Goal: Task Accomplishment & Management: Use online tool/utility

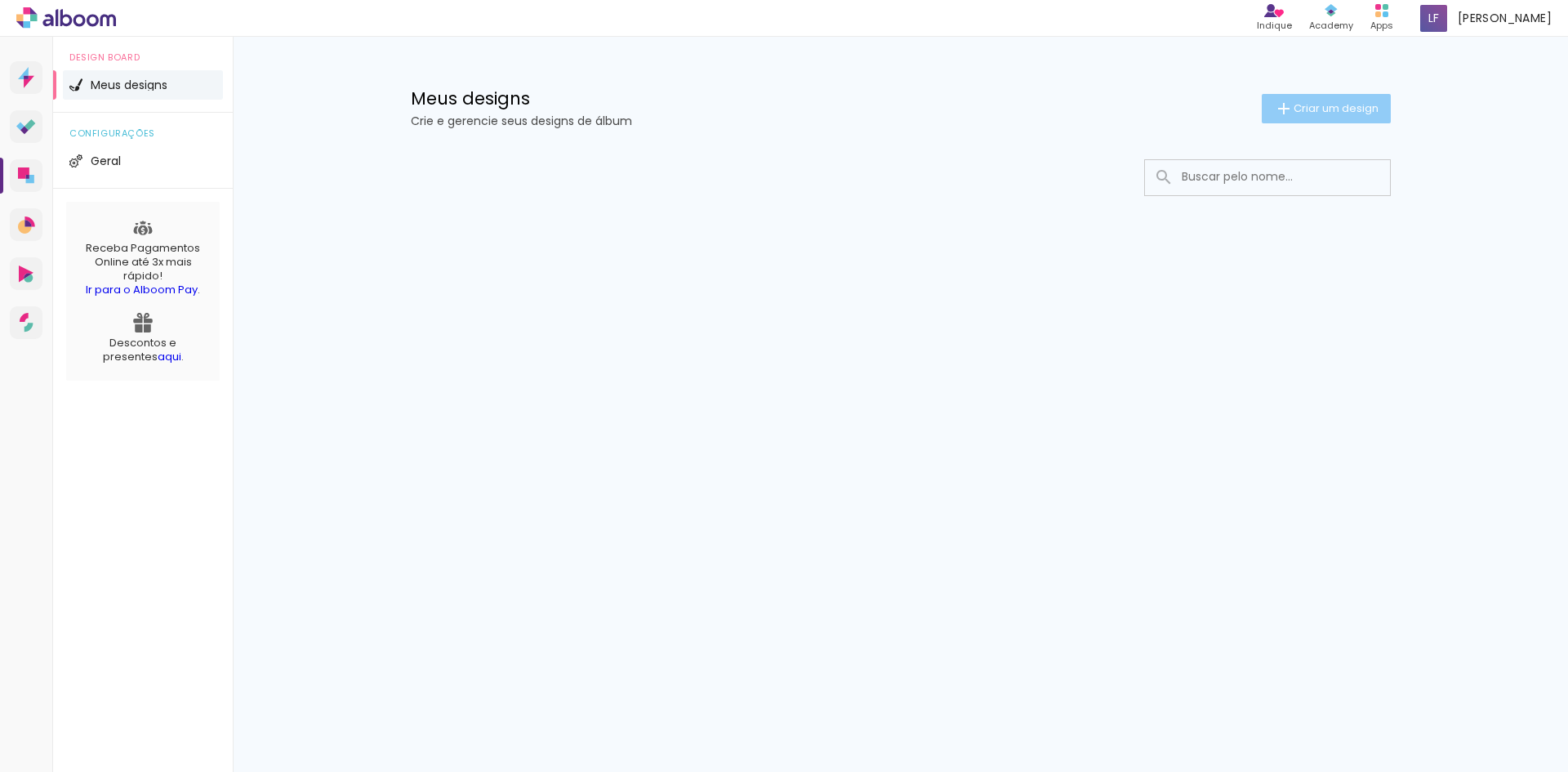
click at [1311, 109] on span "Criar um design" at bounding box center [1336, 108] width 85 height 10
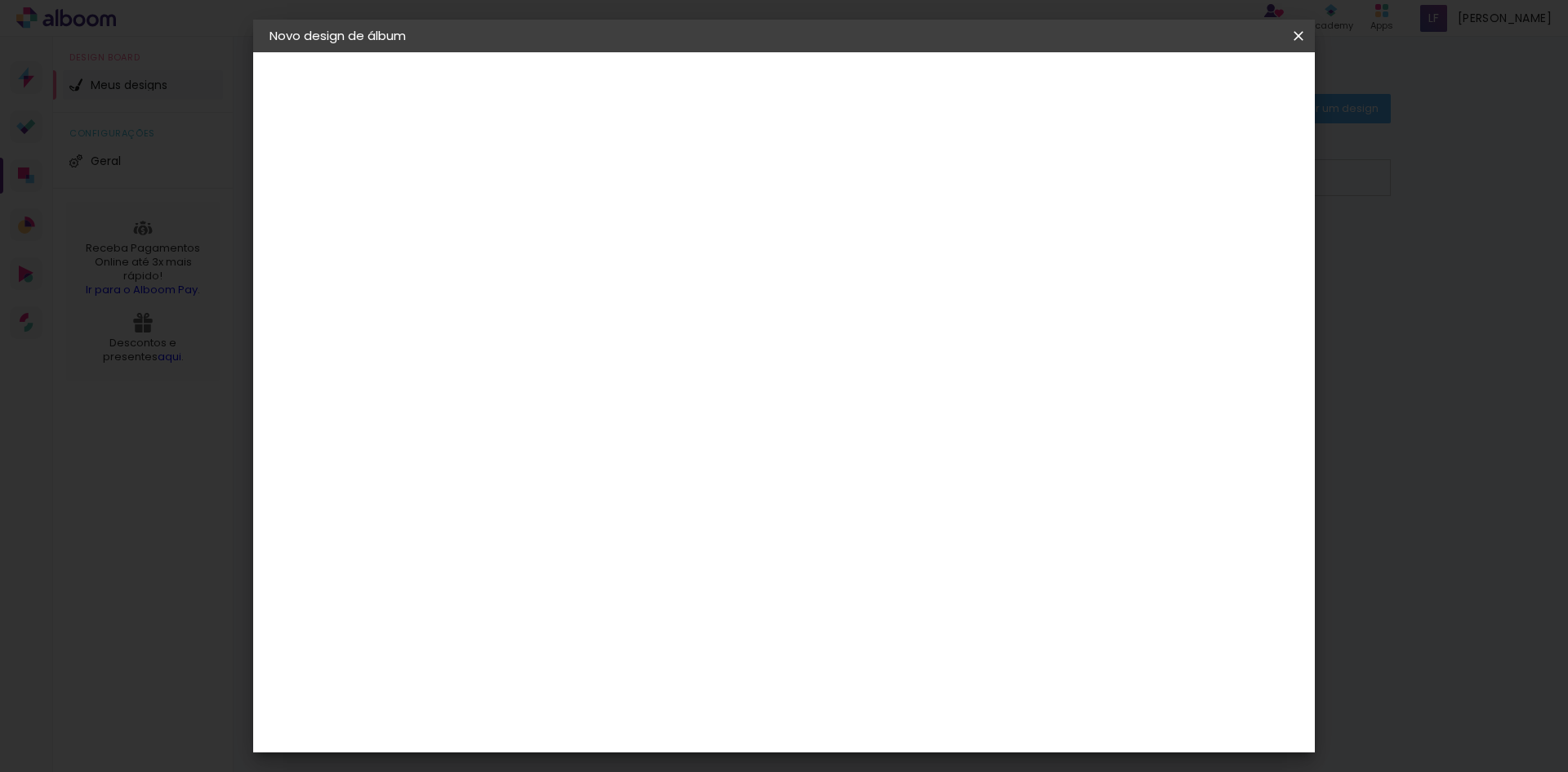
click at [537, 218] on input at bounding box center [537, 220] width 0 height 26
type input "tesdtge"
type paper-input "tesdtge"
click at [0, 0] on slot "Avançar" at bounding box center [0, 0] width 0 height 0
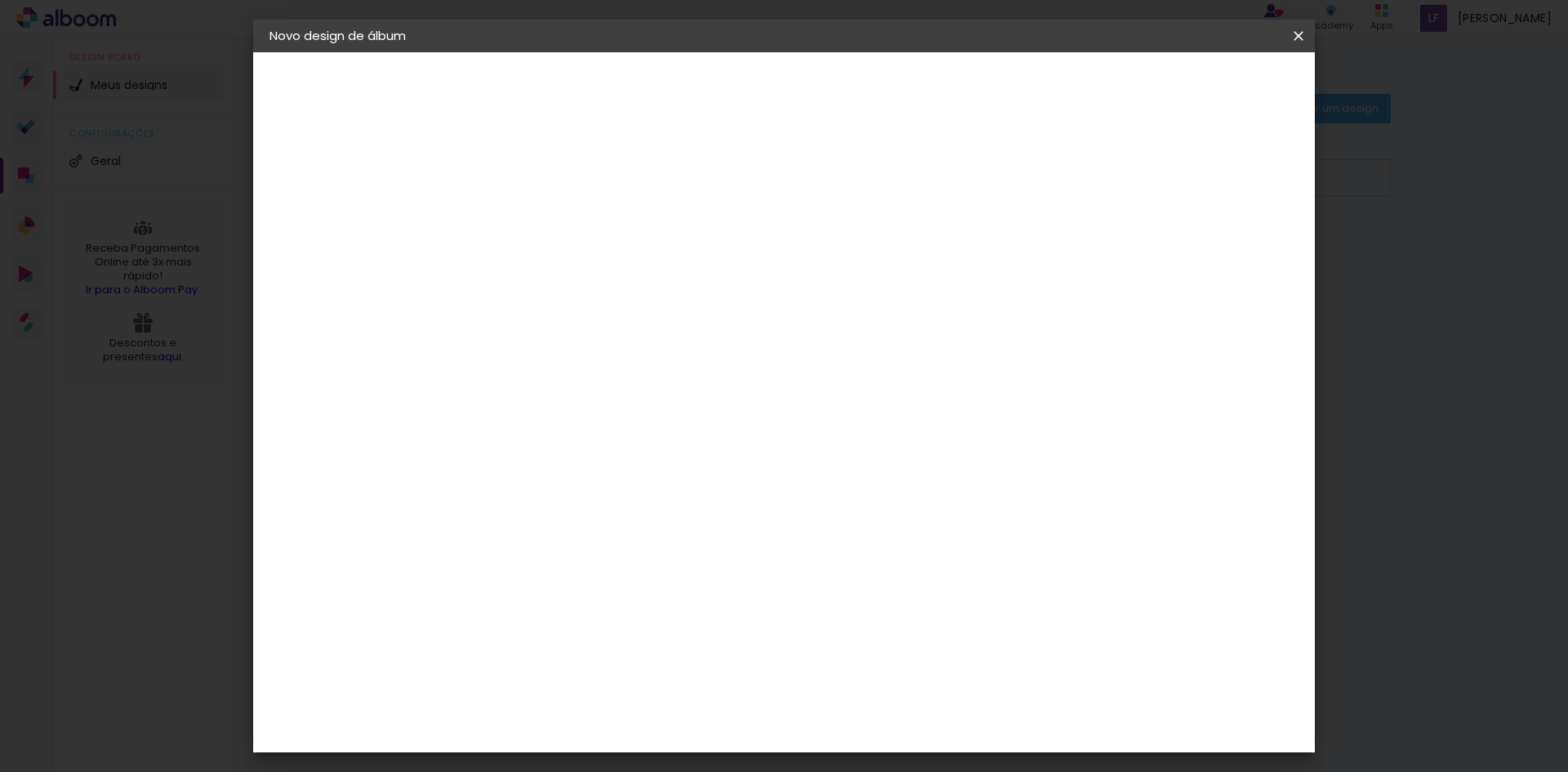
click at [579, 410] on div "Clássica" at bounding box center [553, 416] width 53 height 13
click at [0, 0] on slot "Avançar" at bounding box center [0, 0] width 0 height 0
click at [708, 351] on span "20 × 25 cm" at bounding box center [677, 373] width 61 height 44
click at [0, 0] on slot "Avançar" at bounding box center [0, 0] width 0 height 0
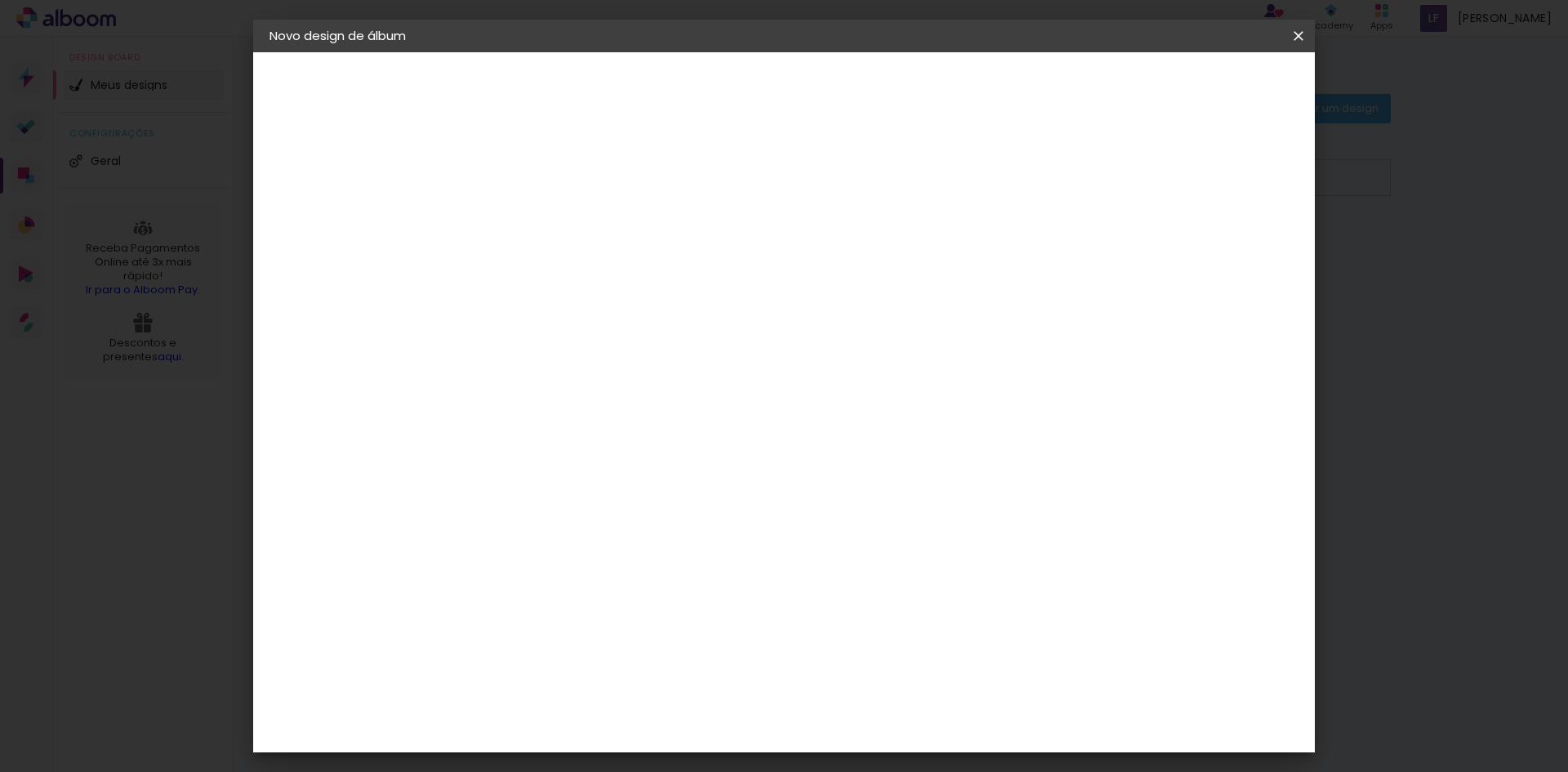
click at [1213, 78] on paper-button "Iniciar design" at bounding box center [1159, 86] width 107 height 27
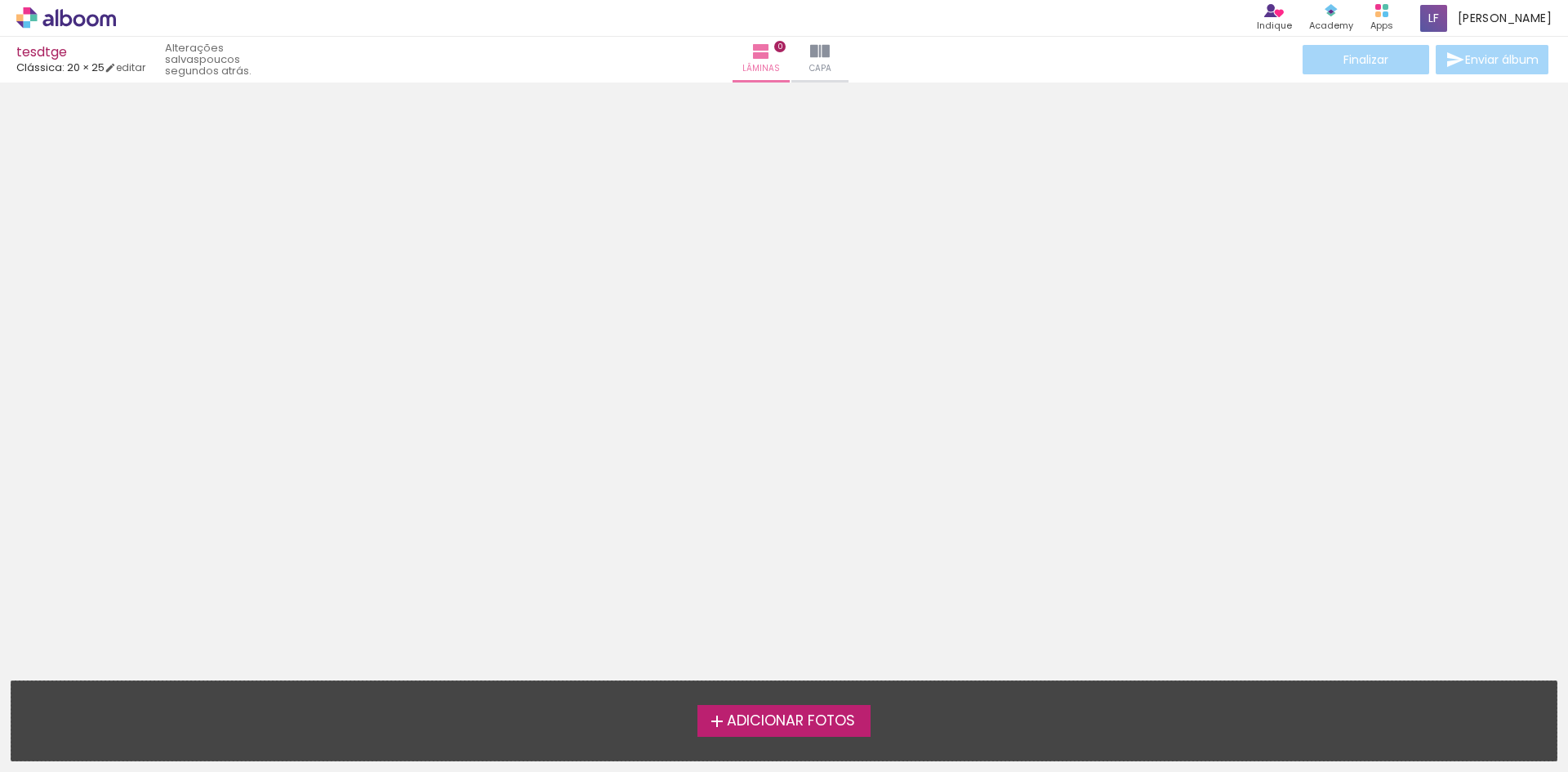
click at [791, 719] on span "Adicionar Fotos" at bounding box center [791, 721] width 128 height 15
click at [0, 0] on input "file" at bounding box center [0, 0] width 0 height 0
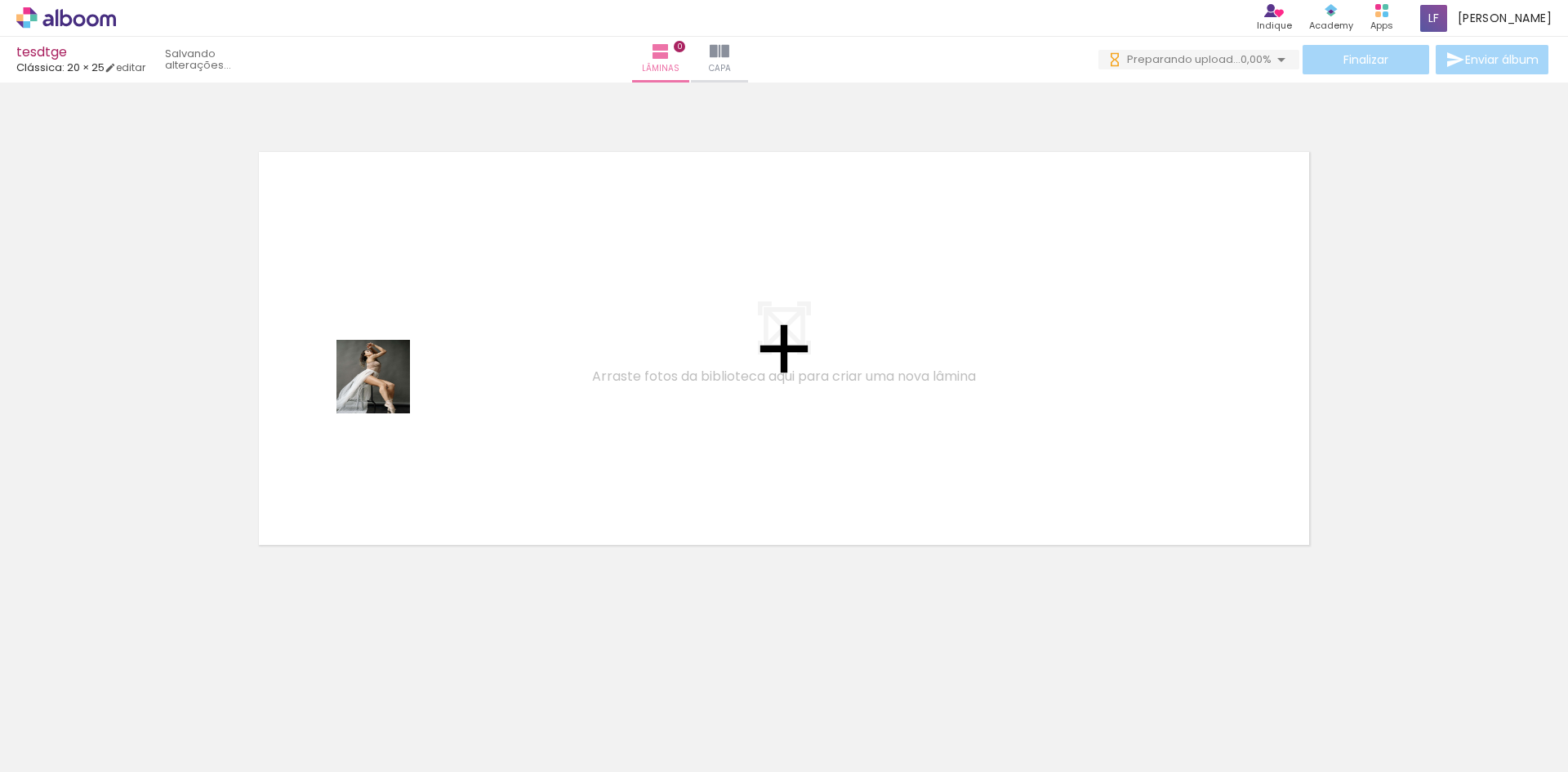
drag, startPoint x: 203, startPoint y: 677, endPoint x: 392, endPoint y: 368, distance: 362.2
click at [392, 368] on quentale-workspace at bounding box center [784, 386] width 1568 height 772
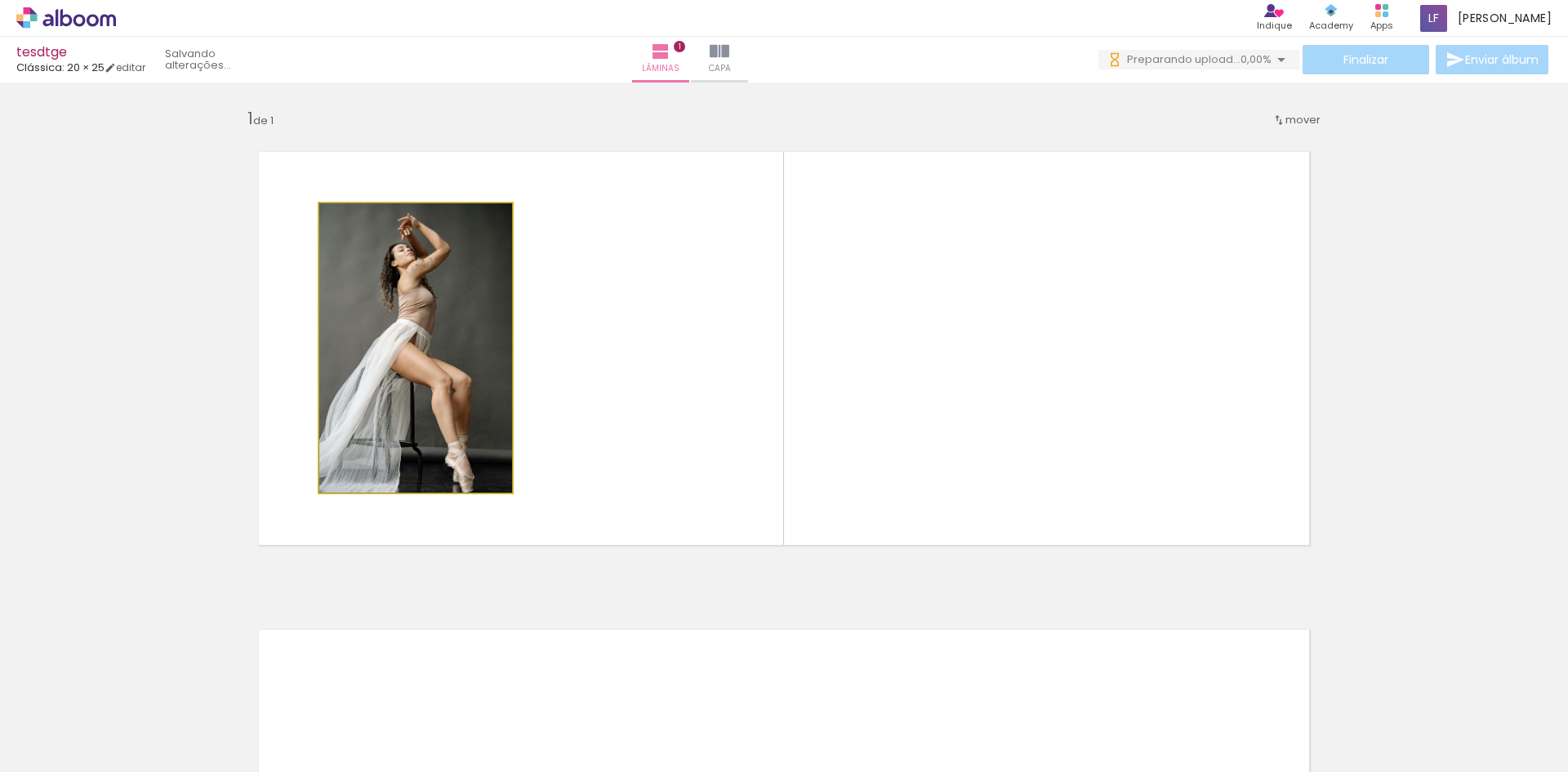
drag, startPoint x: 424, startPoint y: 418, endPoint x: 504, endPoint y: 374, distance: 91.3
click at [435, 390] on quentale-photo at bounding box center [416, 348] width 193 height 289
drag, startPoint x: 347, startPoint y: 223, endPoint x: 401, endPoint y: 321, distance: 111.9
type paper-slider "100"
click at [340, 234] on quentale-photo at bounding box center [416, 348] width 193 height 289
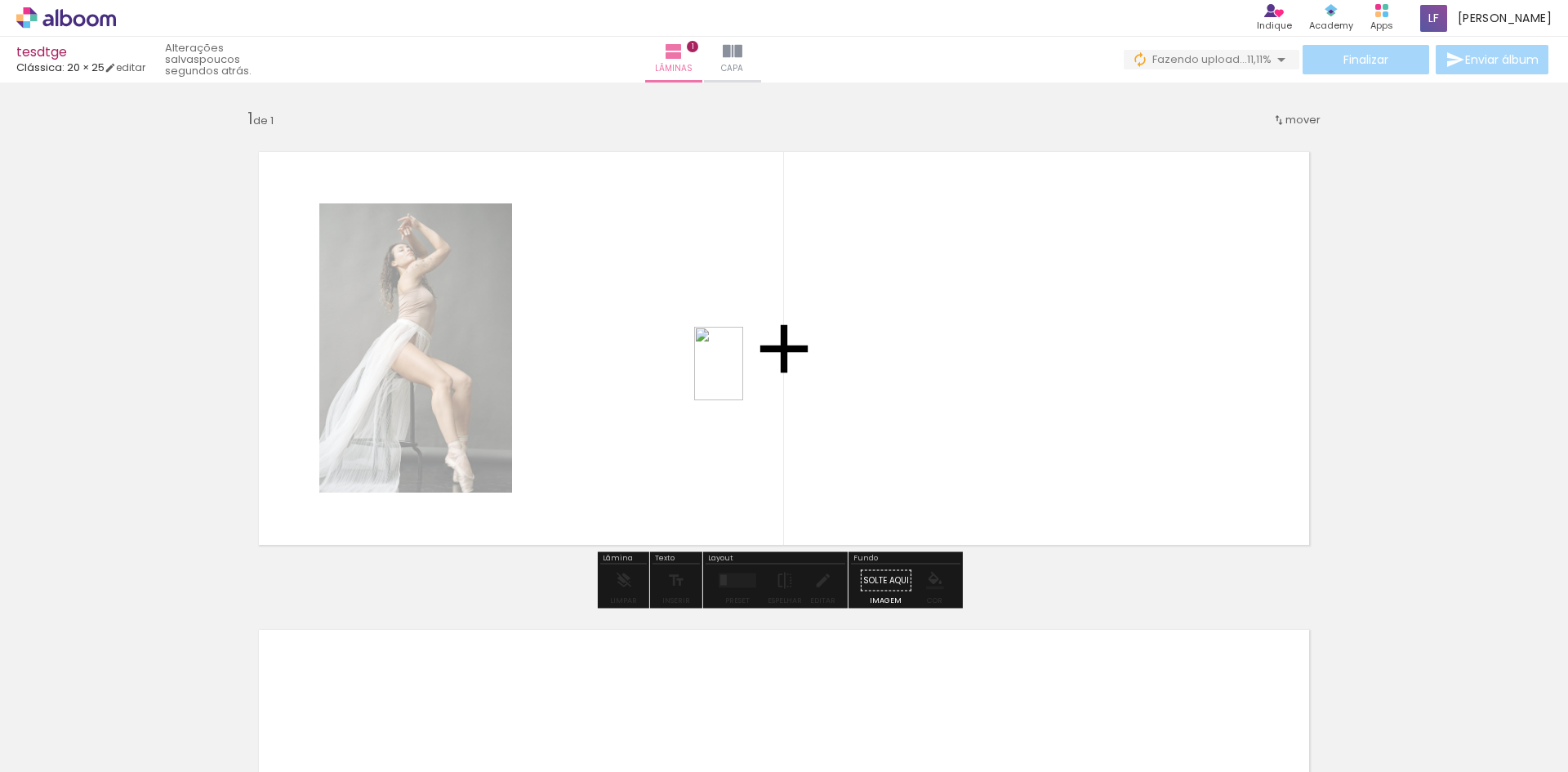
drag, startPoint x: 379, startPoint y: 708, endPoint x: 743, endPoint y: 376, distance: 492.7
click at [743, 376] on quentale-workspace at bounding box center [784, 386] width 1568 height 772
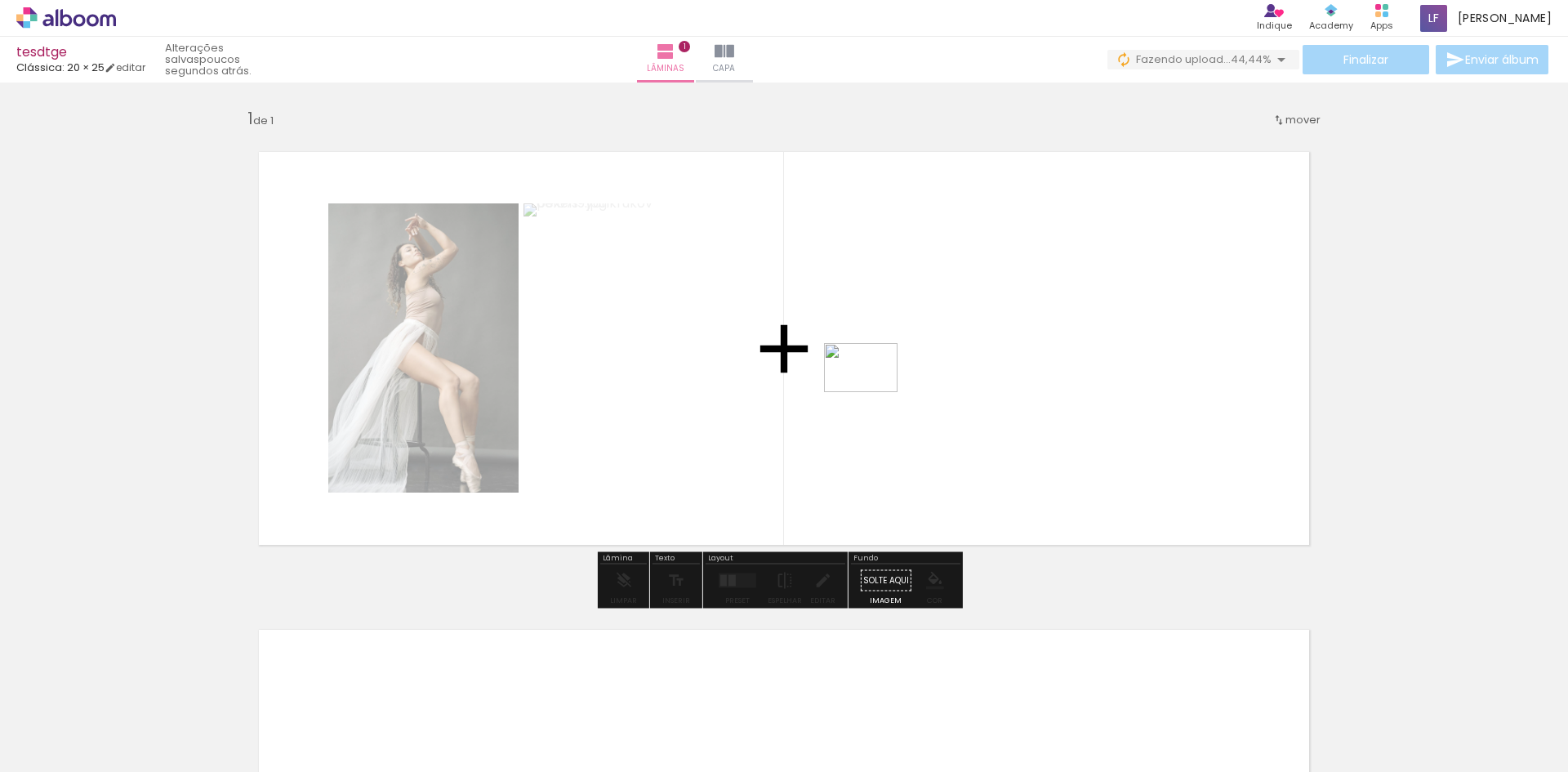
drag, startPoint x: 631, startPoint y: 742, endPoint x: 866, endPoint y: 389, distance: 424.1
click at [866, 389] on quentale-workspace at bounding box center [784, 386] width 1568 height 772
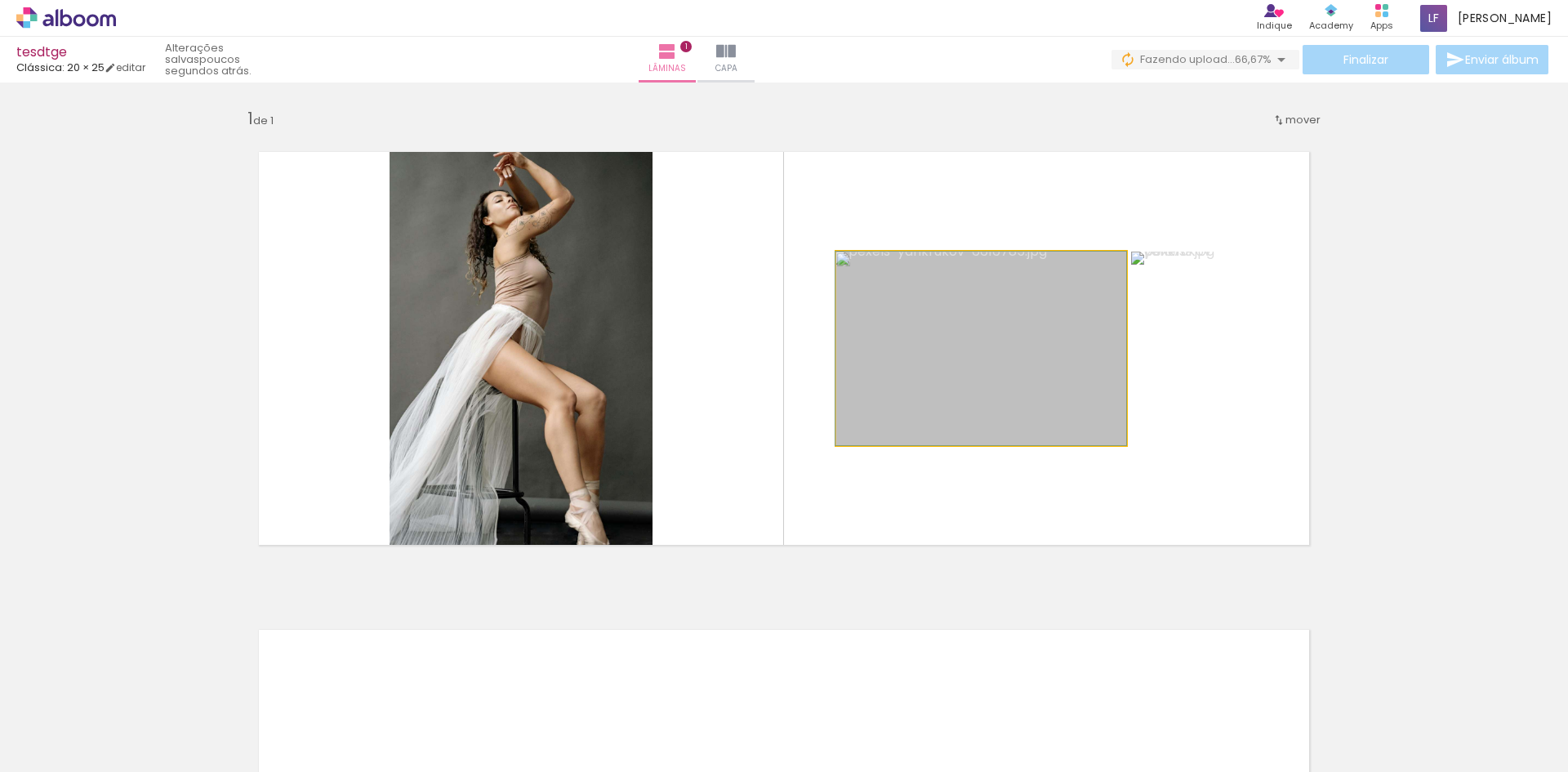
drag, startPoint x: 1005, startPoint y: 362, endPoint x: 843, endPoint y: 359, distance: 162.0
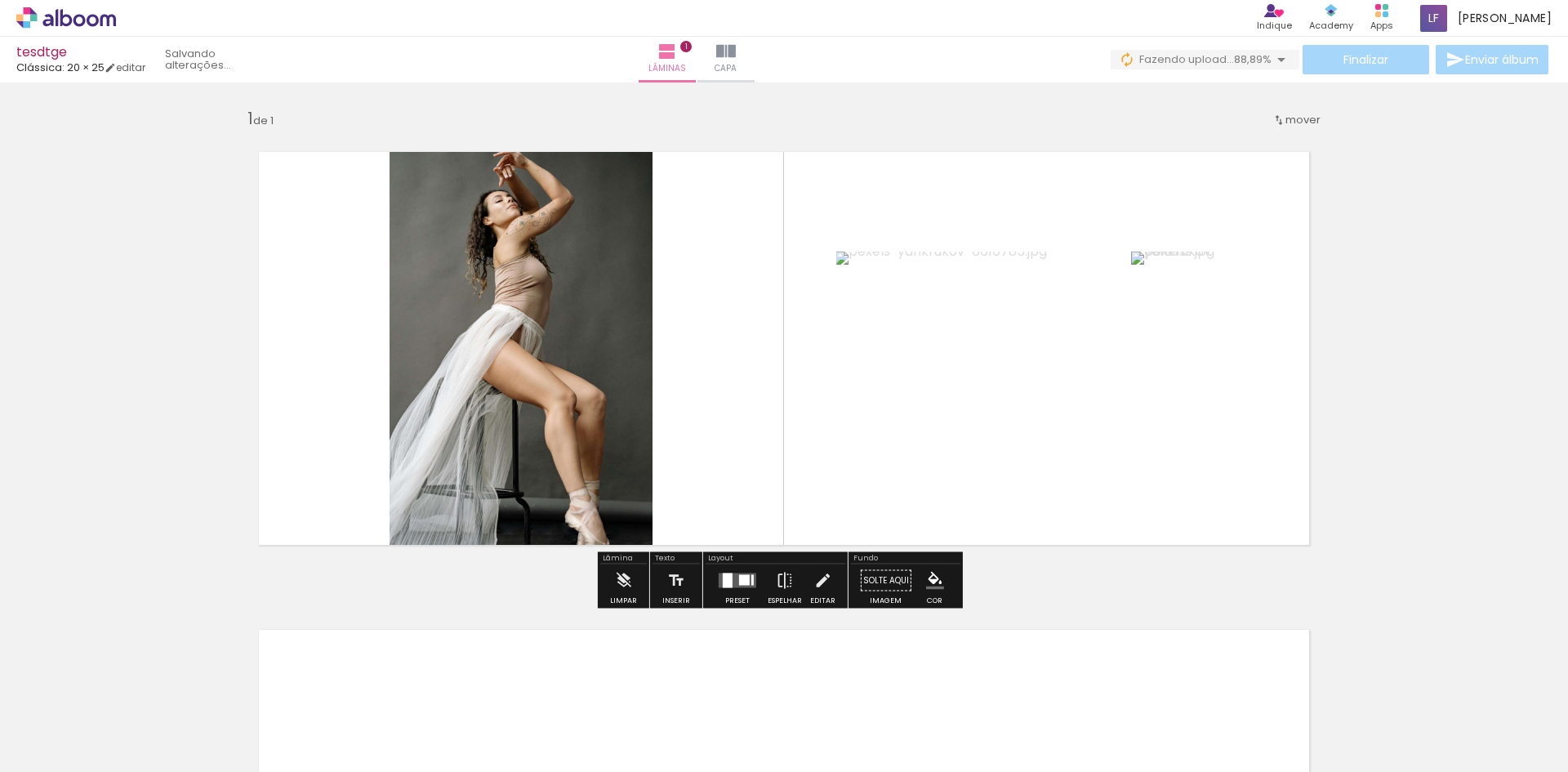
click at [743, 587] on quentale-layouter at bounding box center [737, 580] width 38 height 15
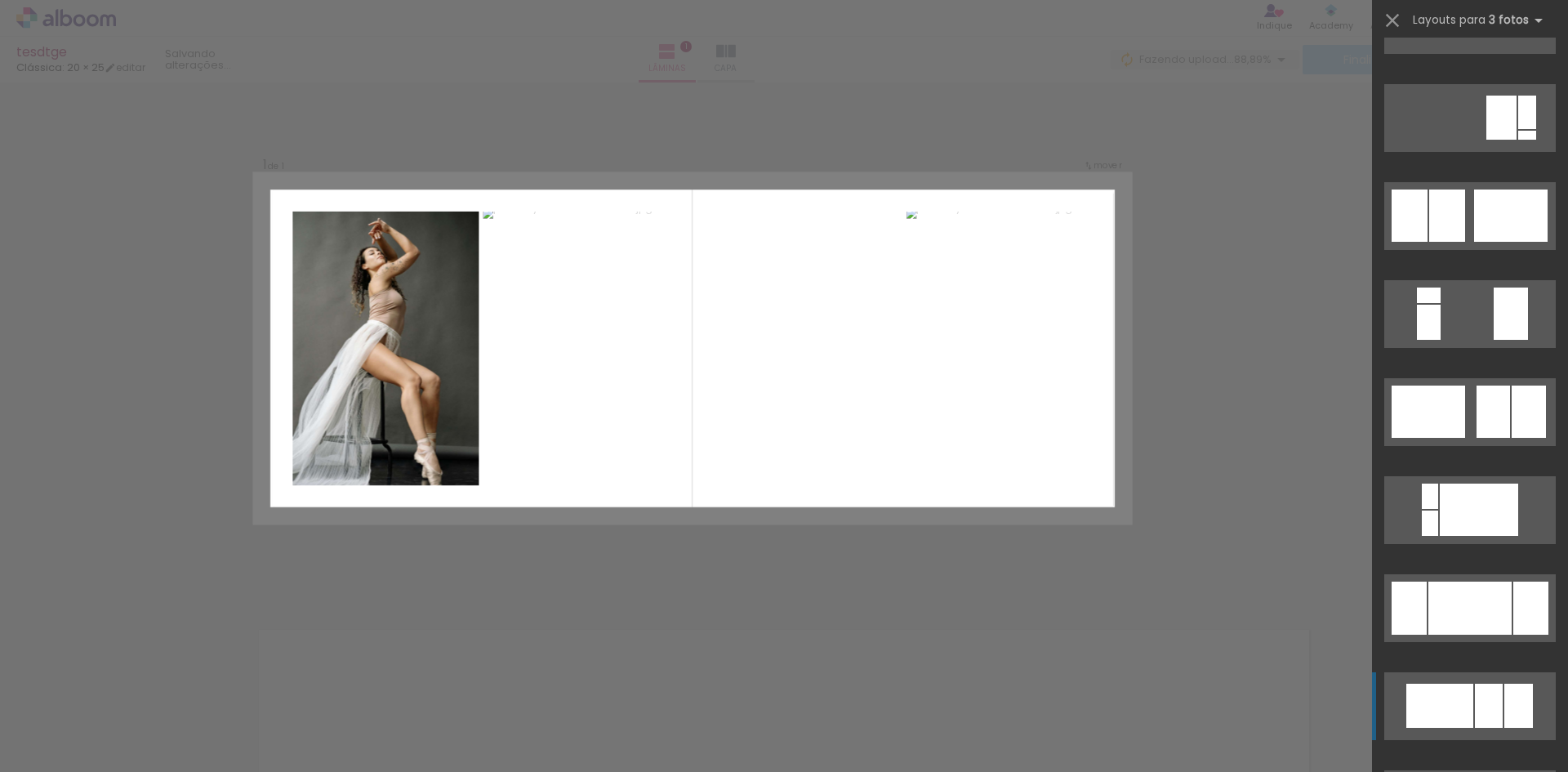
scroll to position [572, 0]
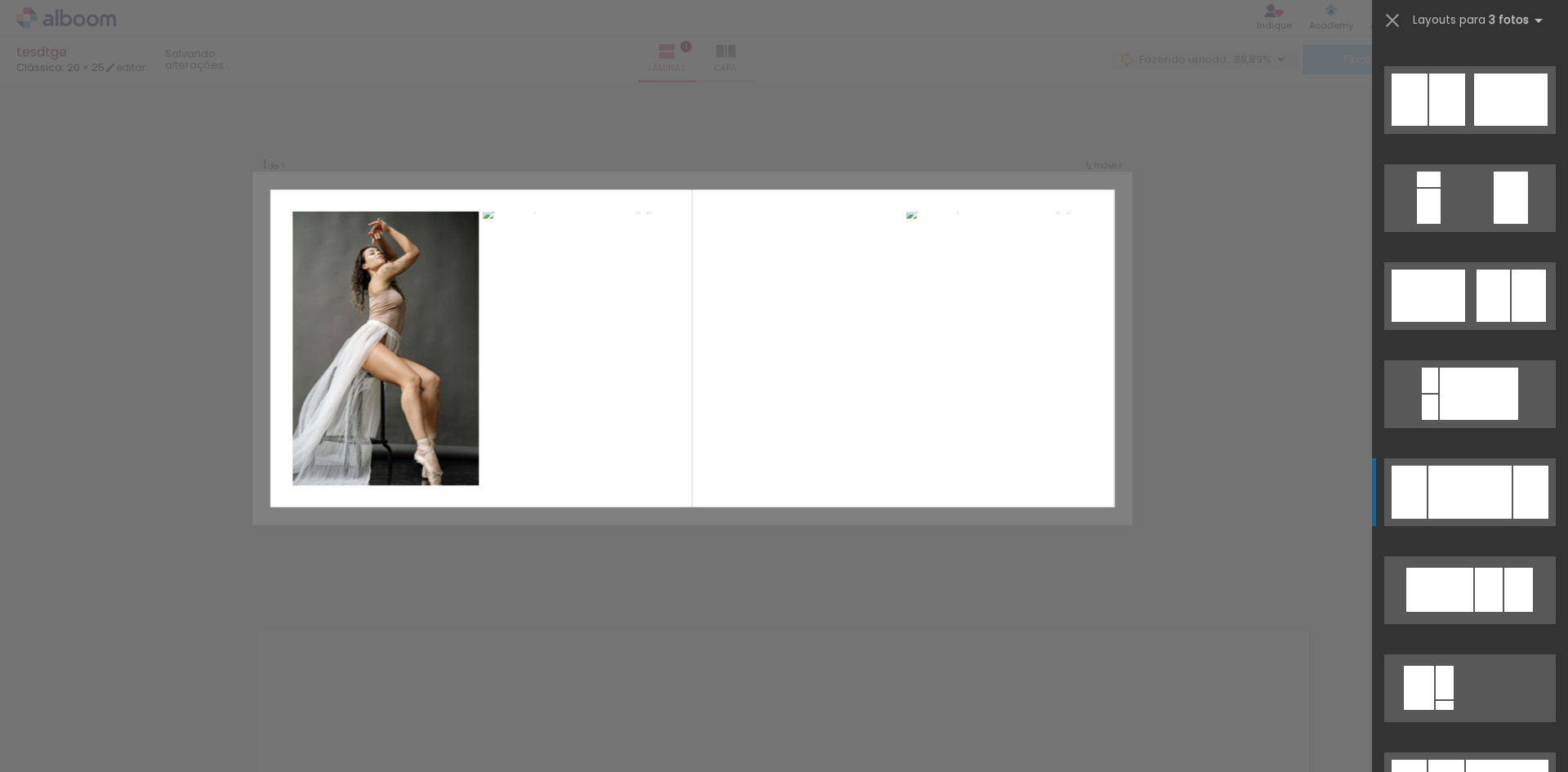
click at [1460, 504] on div at bounding box center [1470, 492] width 83 height 53
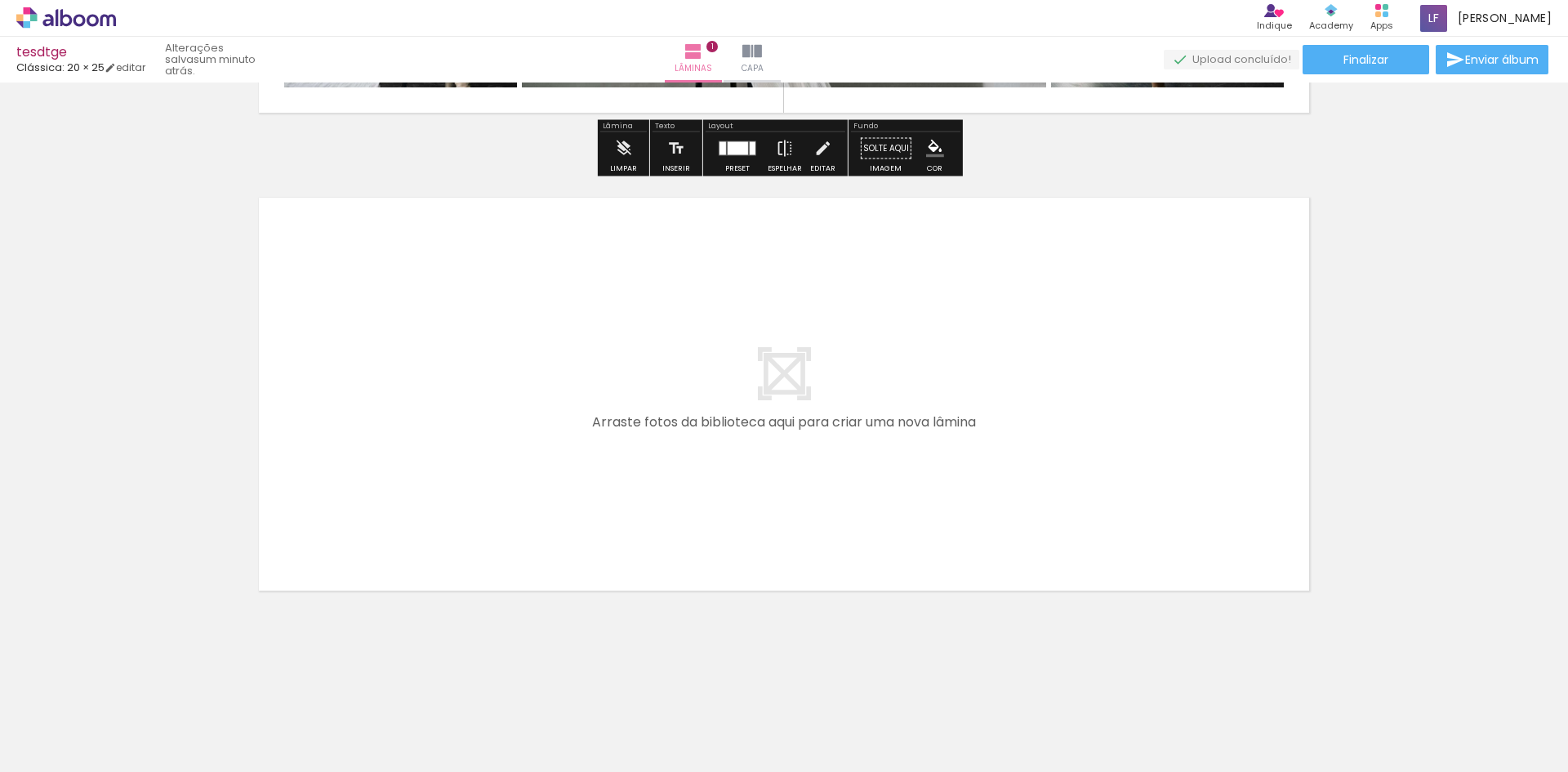
scroll to position [351, 0]
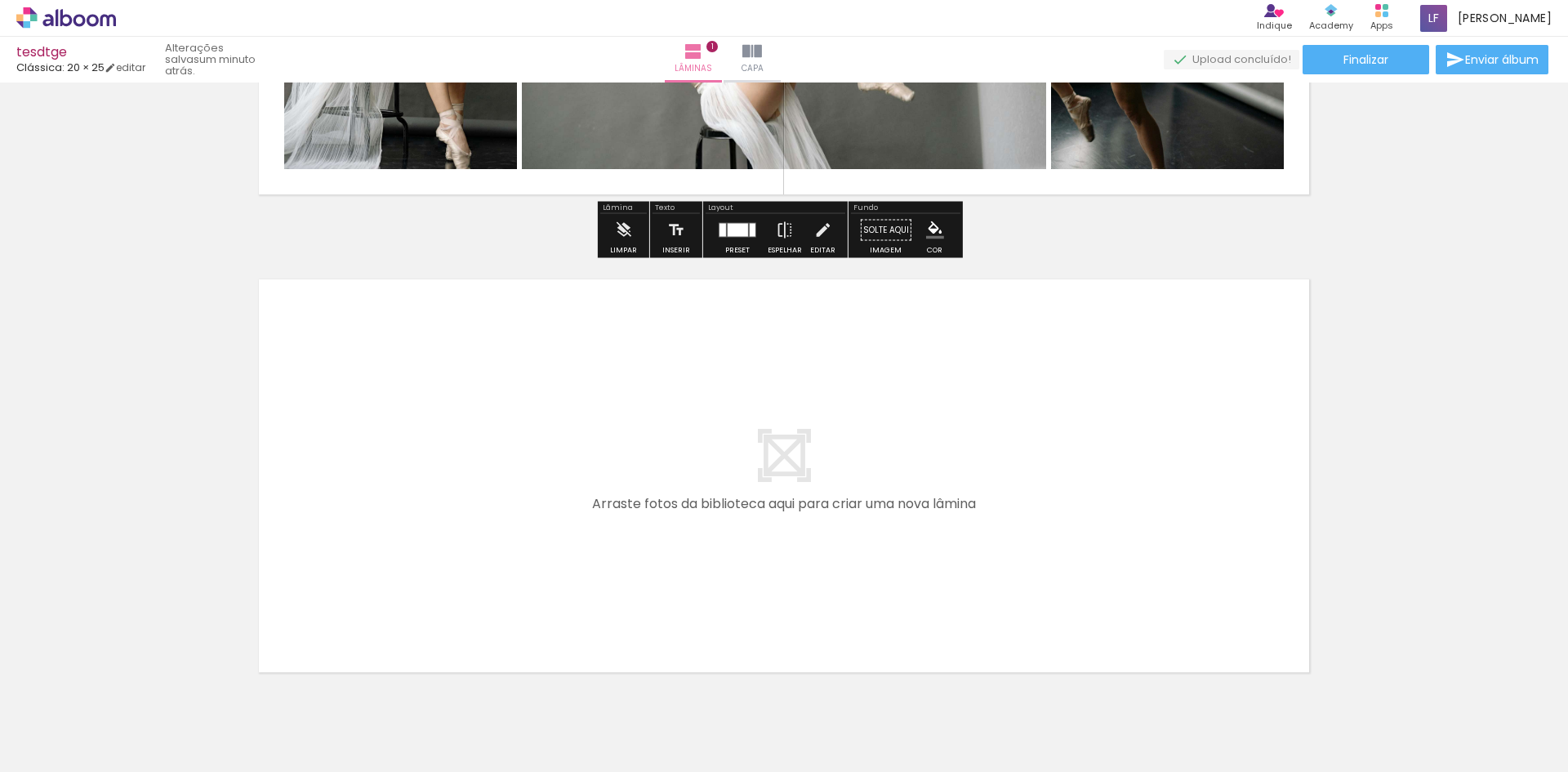
click at [801, 421] on quentale-layouter at bounding box center [784, 475] width 1095 height 437
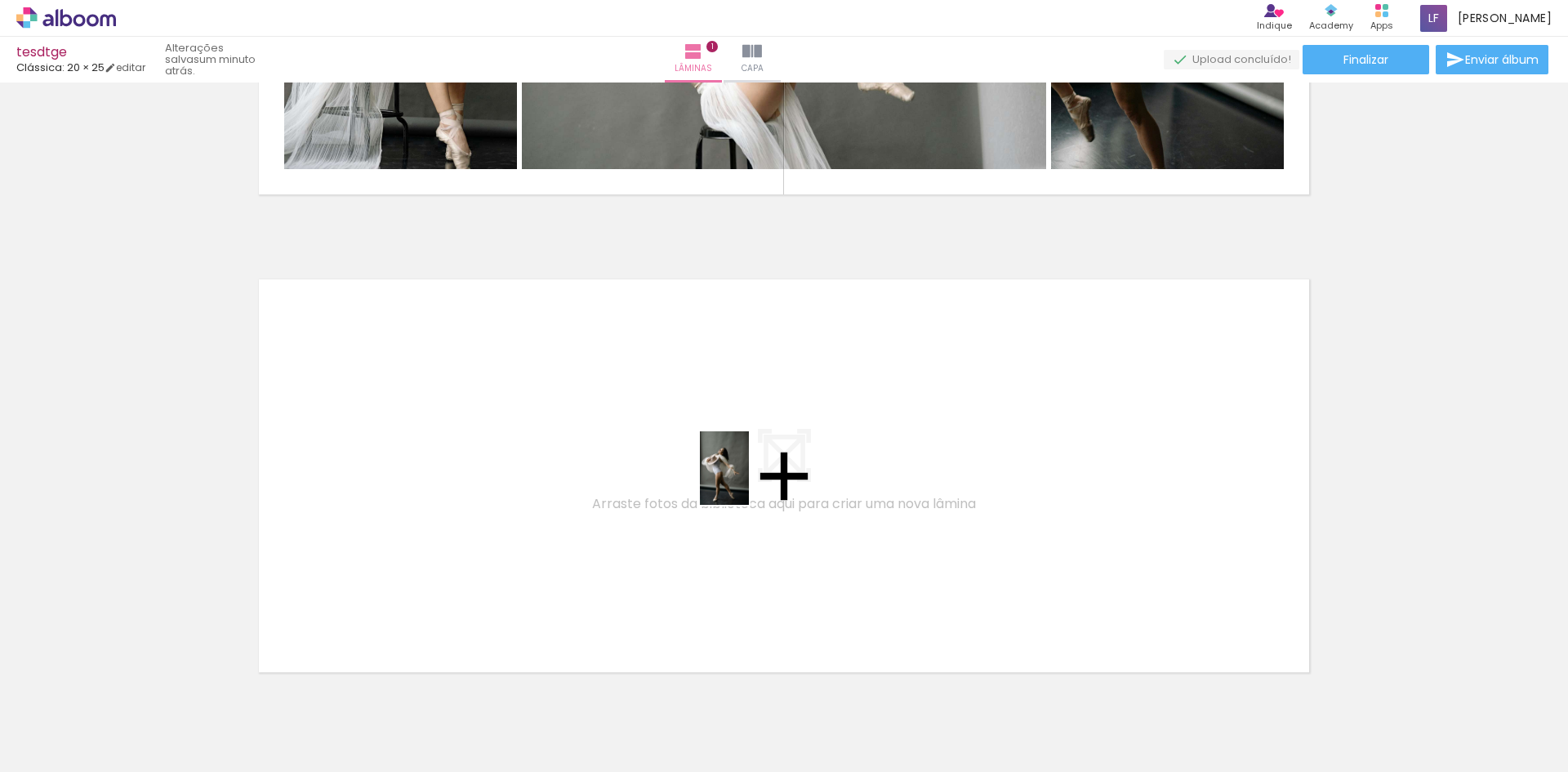
drag, startPoint x: 896, startPoint y: 734, endPoint x: 749, endPoint y: 480, distance: 293.5
click at [749, 480] on quentale-workspace at bounding box center [784, 386] width 1568 height 772
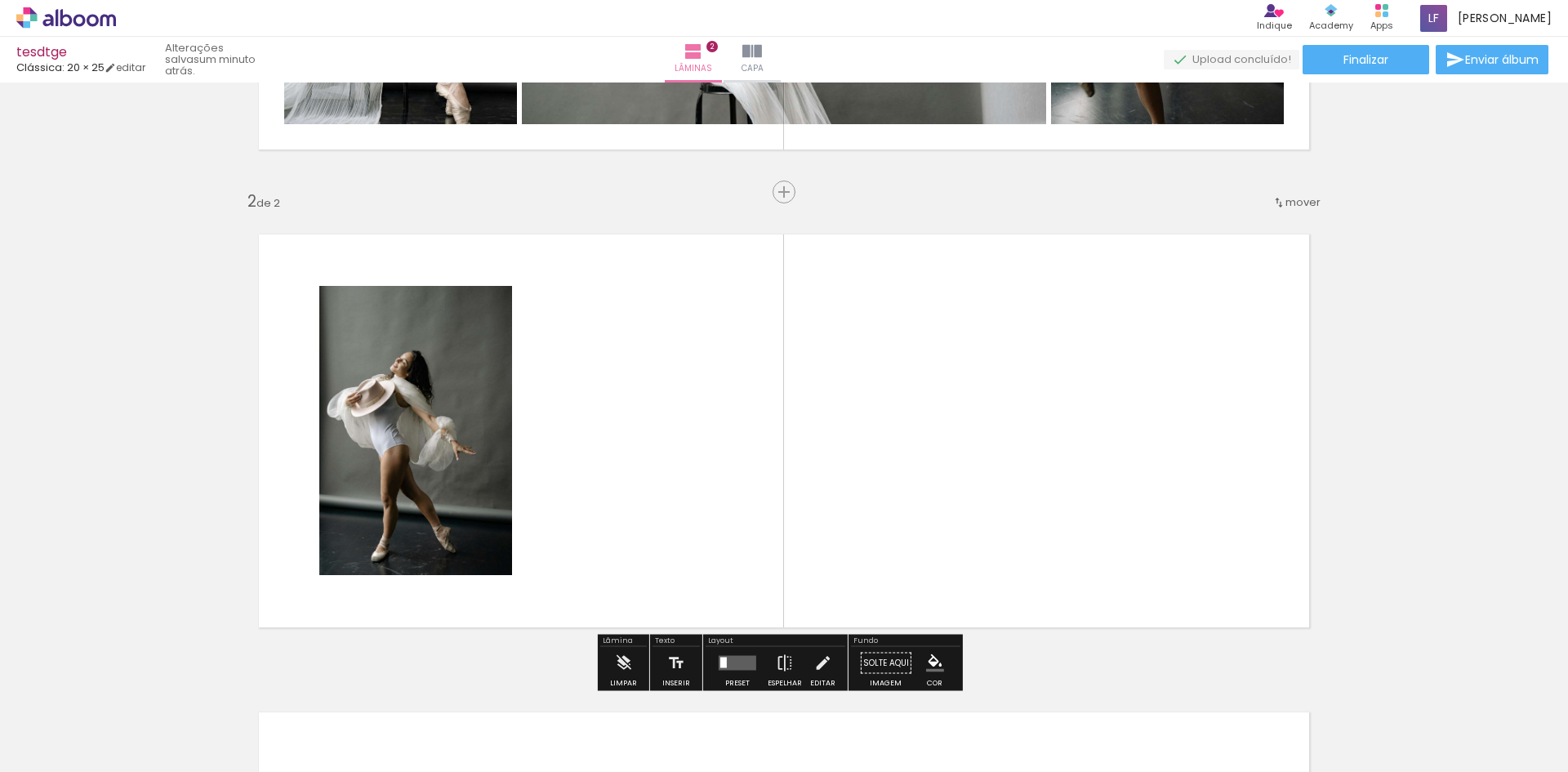
scroll to position [451, 0]
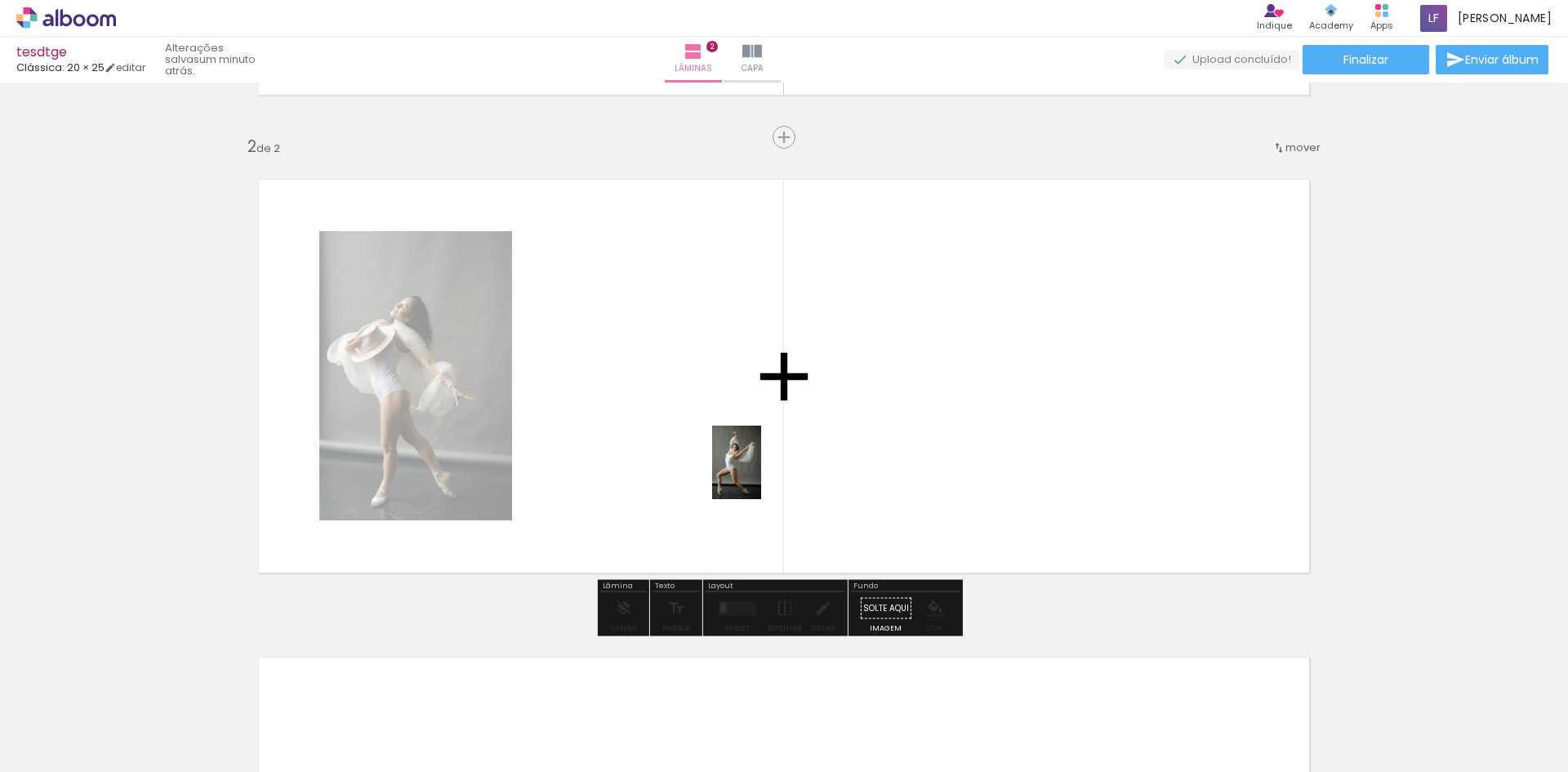
drag, startPoint x: 807, startPoint y: 744, endPoint x: 761, endPoint y: 474, distance: 273.9
click at [761, 474] on quentale-workspace at bounding box center [784, 386] width 1568 height 772
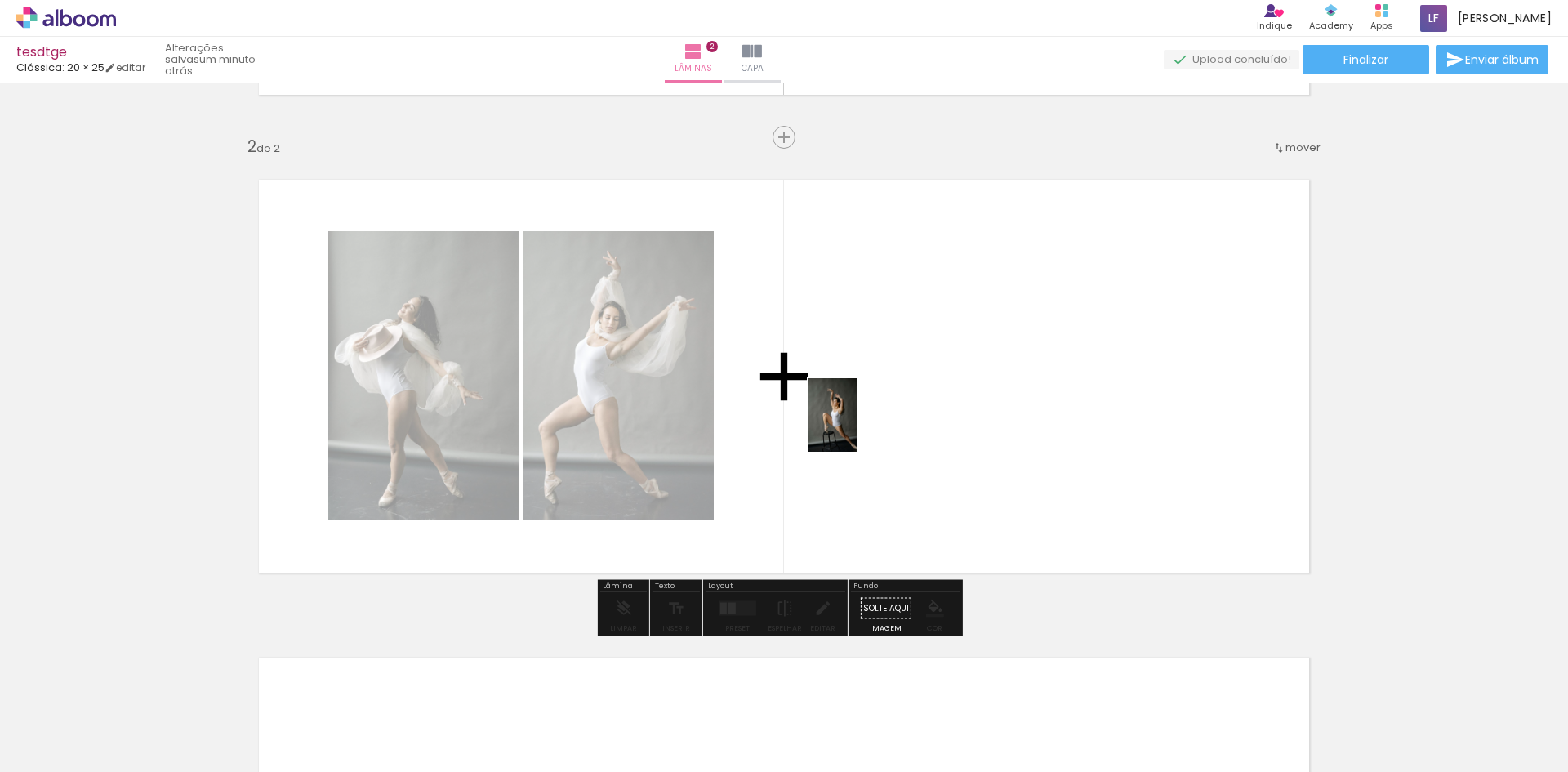
drag, startPoint x: 834, startPoint y: 545, endPoint x: 858, endPoint y: 427, distance: 120.4
click at [858, 427] on quentale-workspace at bounding box center [784, 386] width 1568 height 772
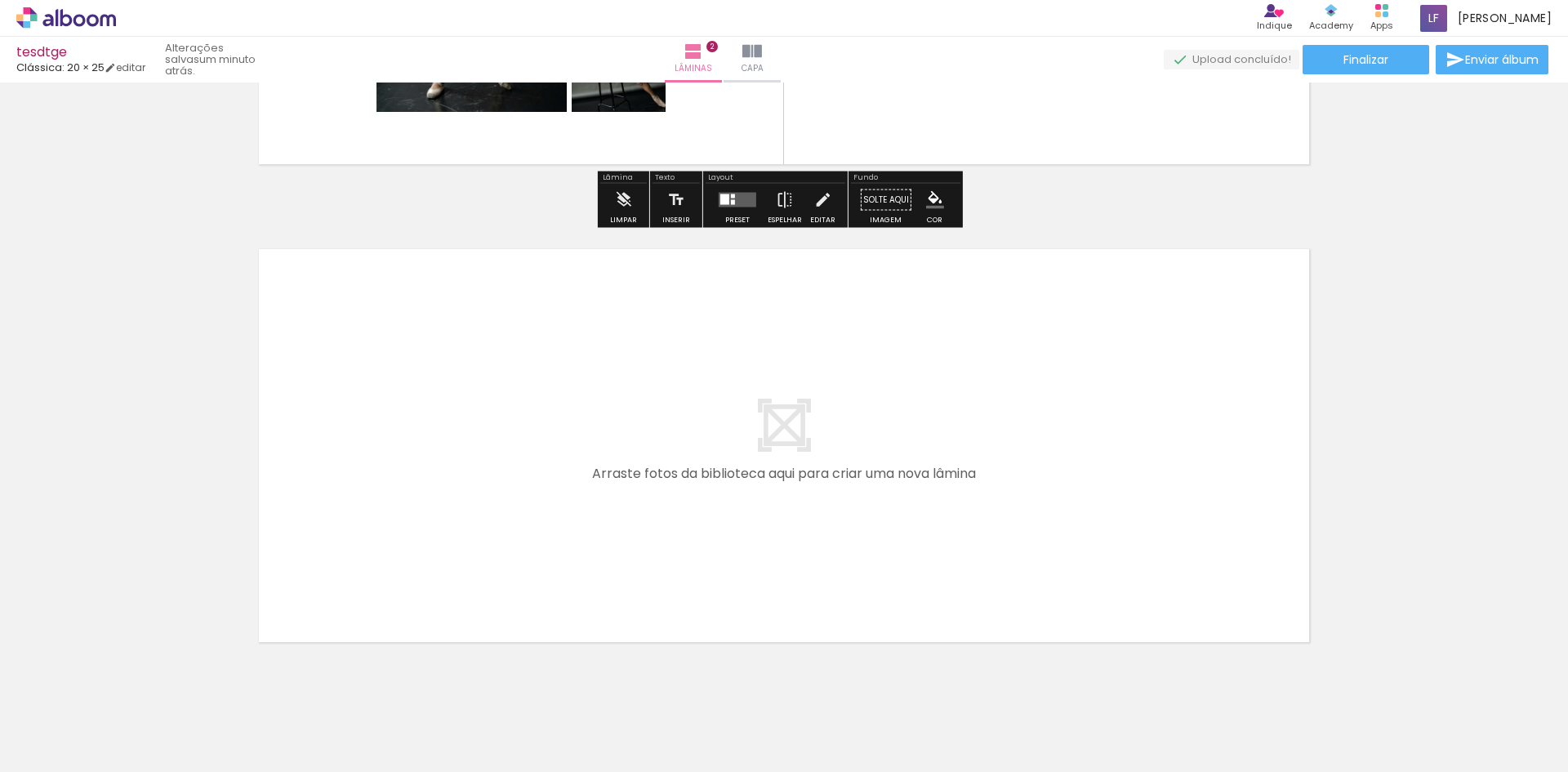
scroll to position [532, 0]
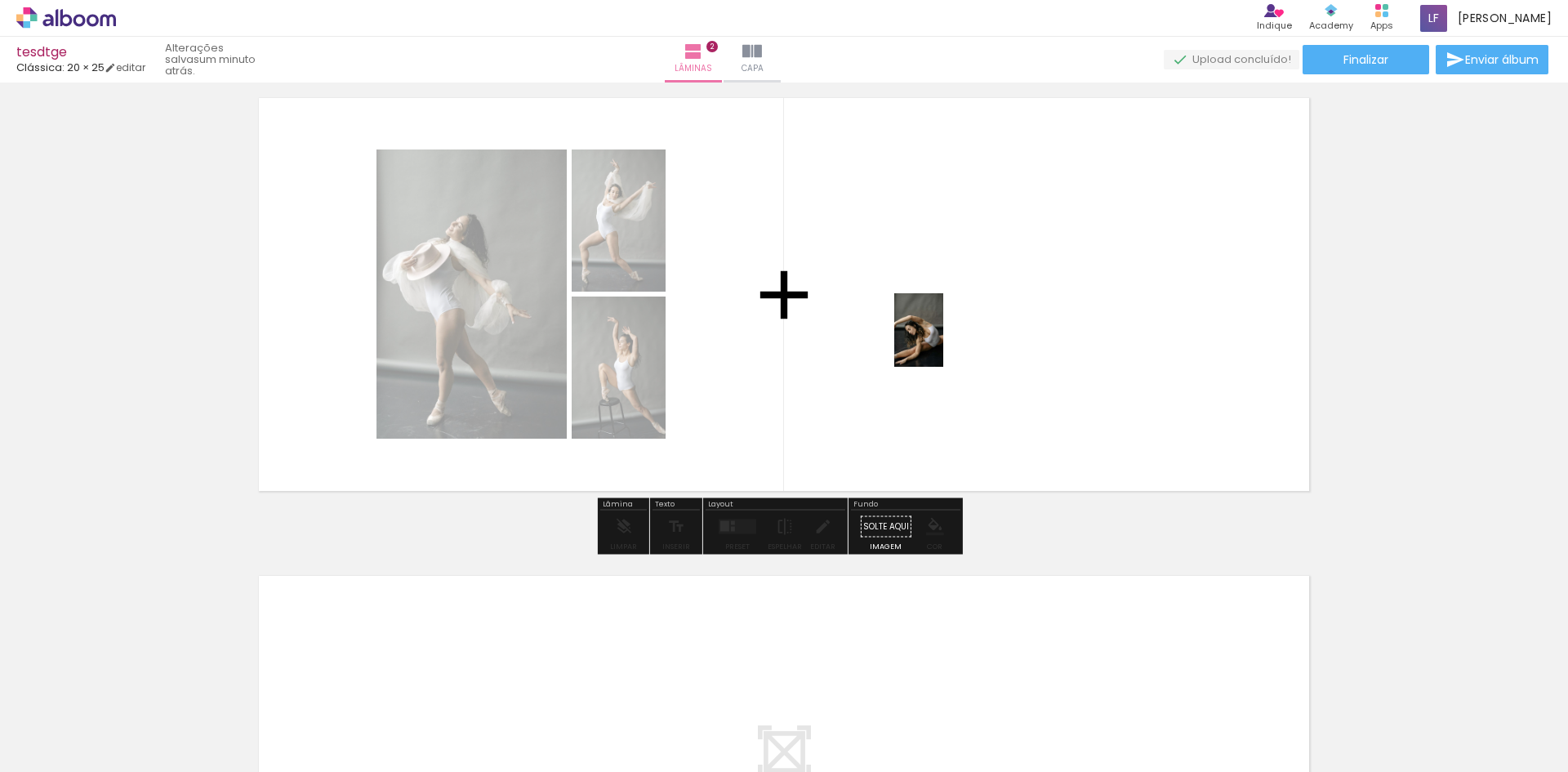
drag, startPoint x: 567, startPoint y: 726, endPoint x: 943, endPoint y: 342, distance: 537.4
click at [943, 342] on quentale-workspace at bounding box center [784, 386] width 1568 height 772
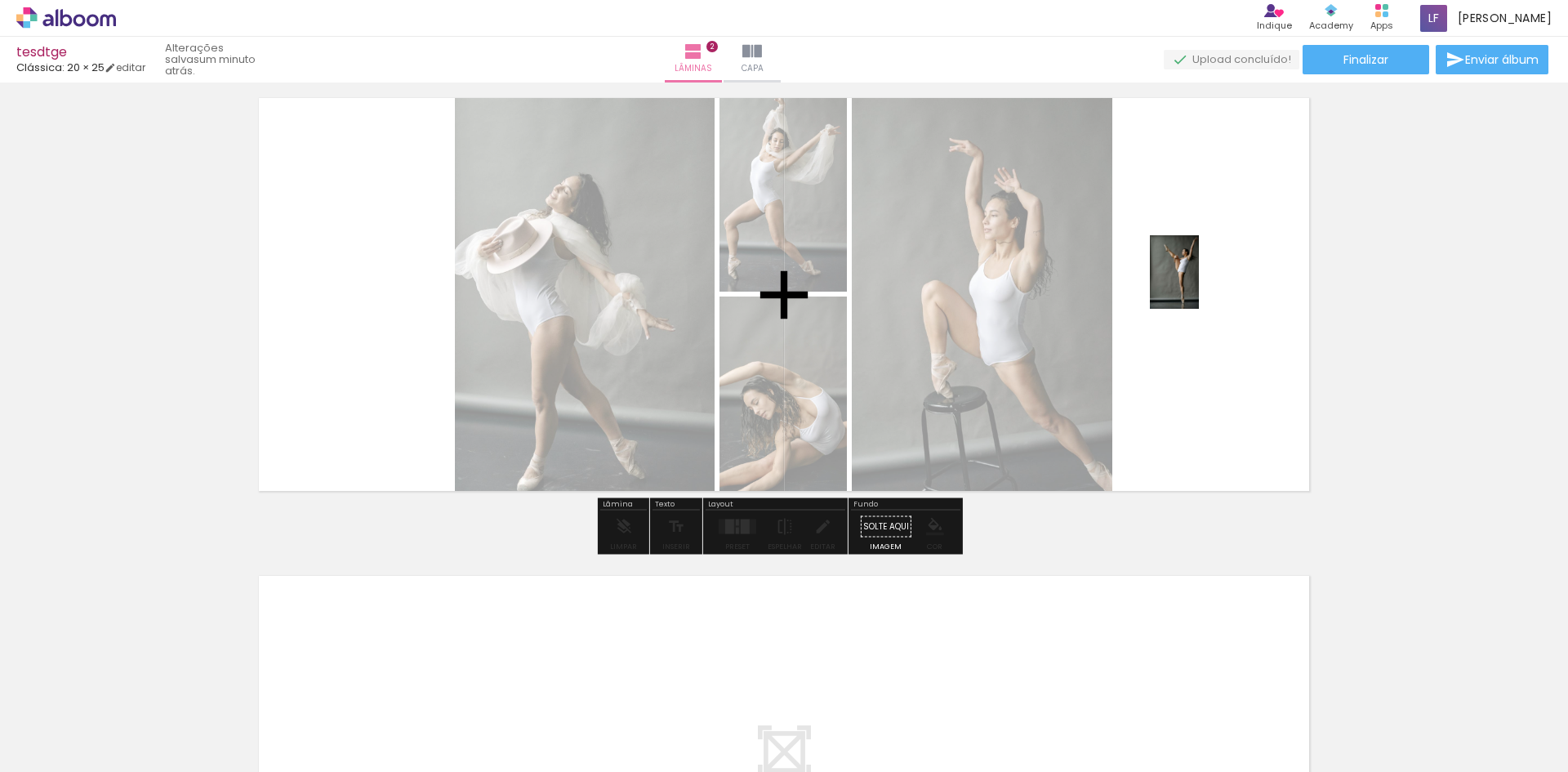
drag, startPoint x: 536, startPoint y: 680, endPoint x: 1199, endPoint y: 285, distance: 771.7
click at [1199, 285] on quentale-workspace at bounding box center [784, 386] width 1568 height 772
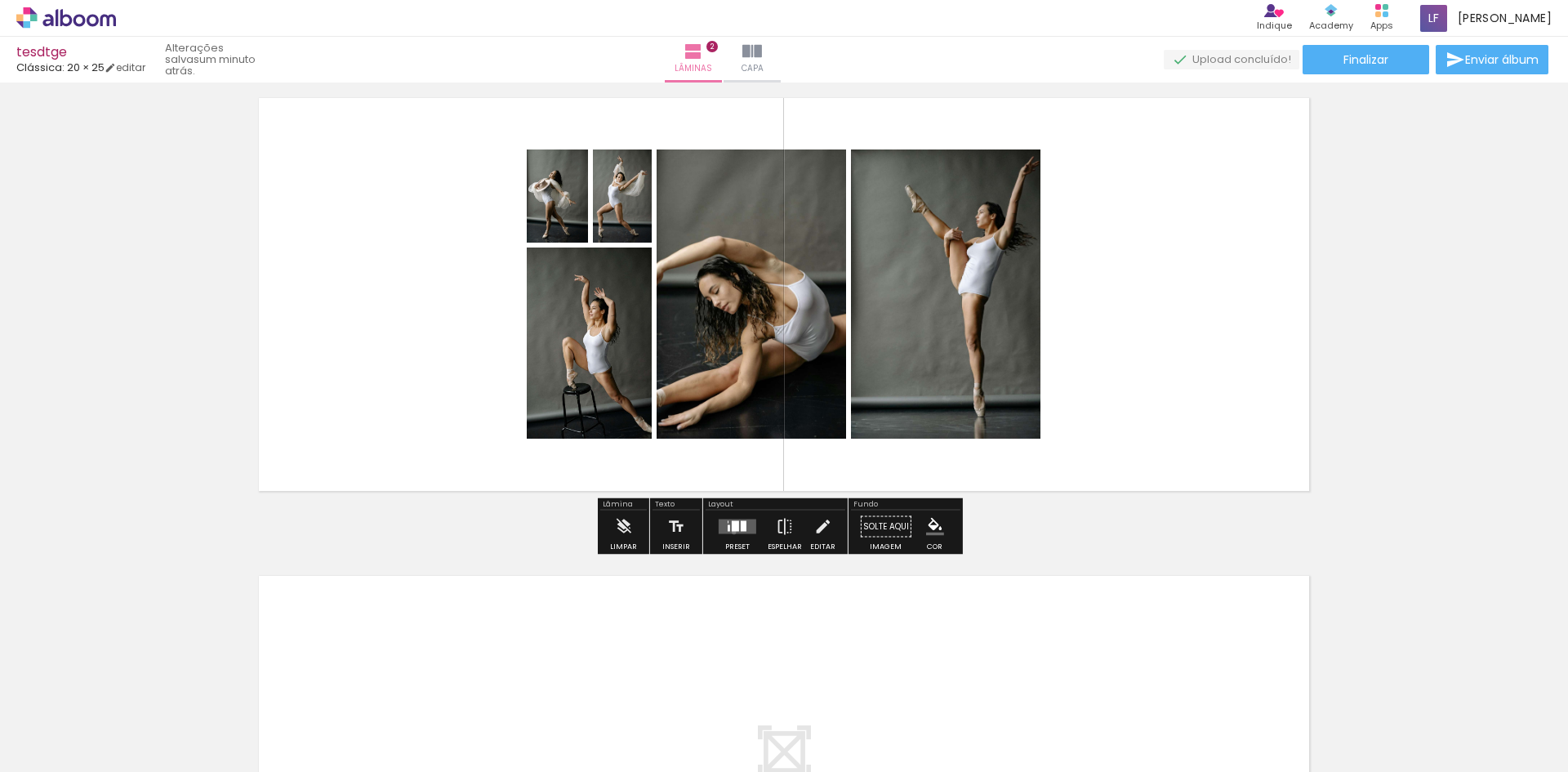
click at [731, 532] on quentale-layouter at bounding box center [737, 527] width 38 height 15
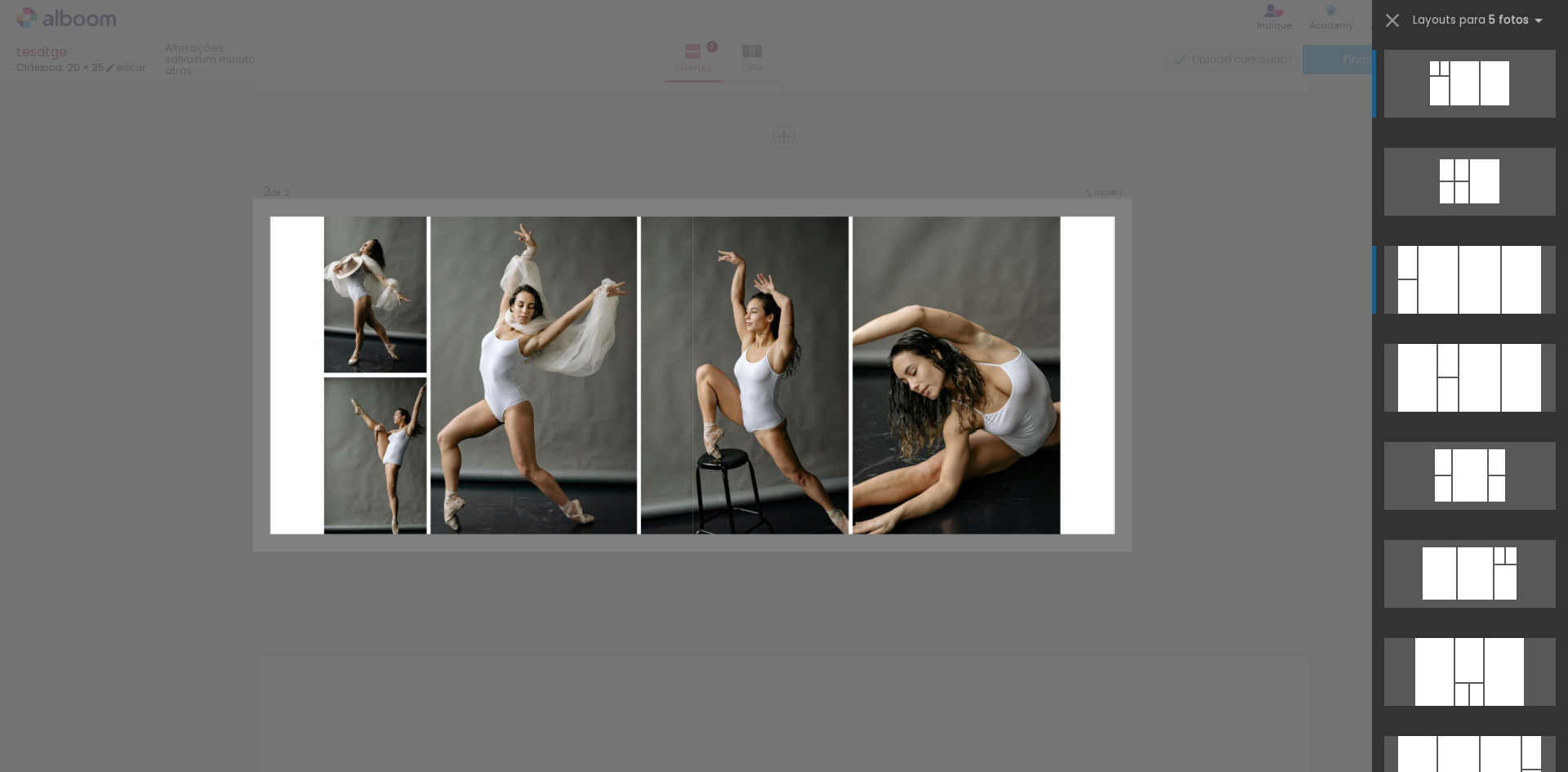
scroll to position [451, 0]
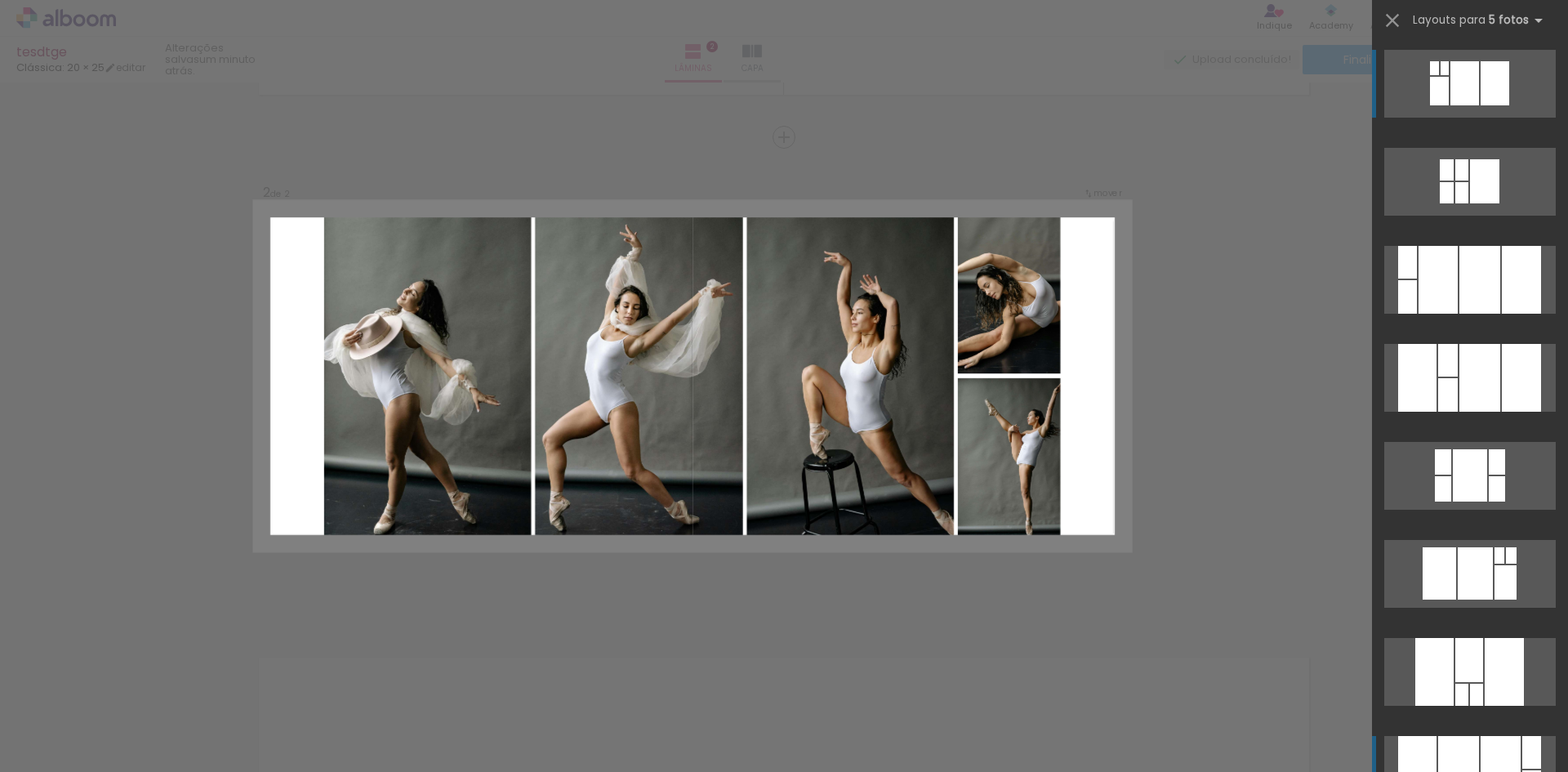
click at [1455, 682] on div at bounding box center [1469, 661] width 27 height 44
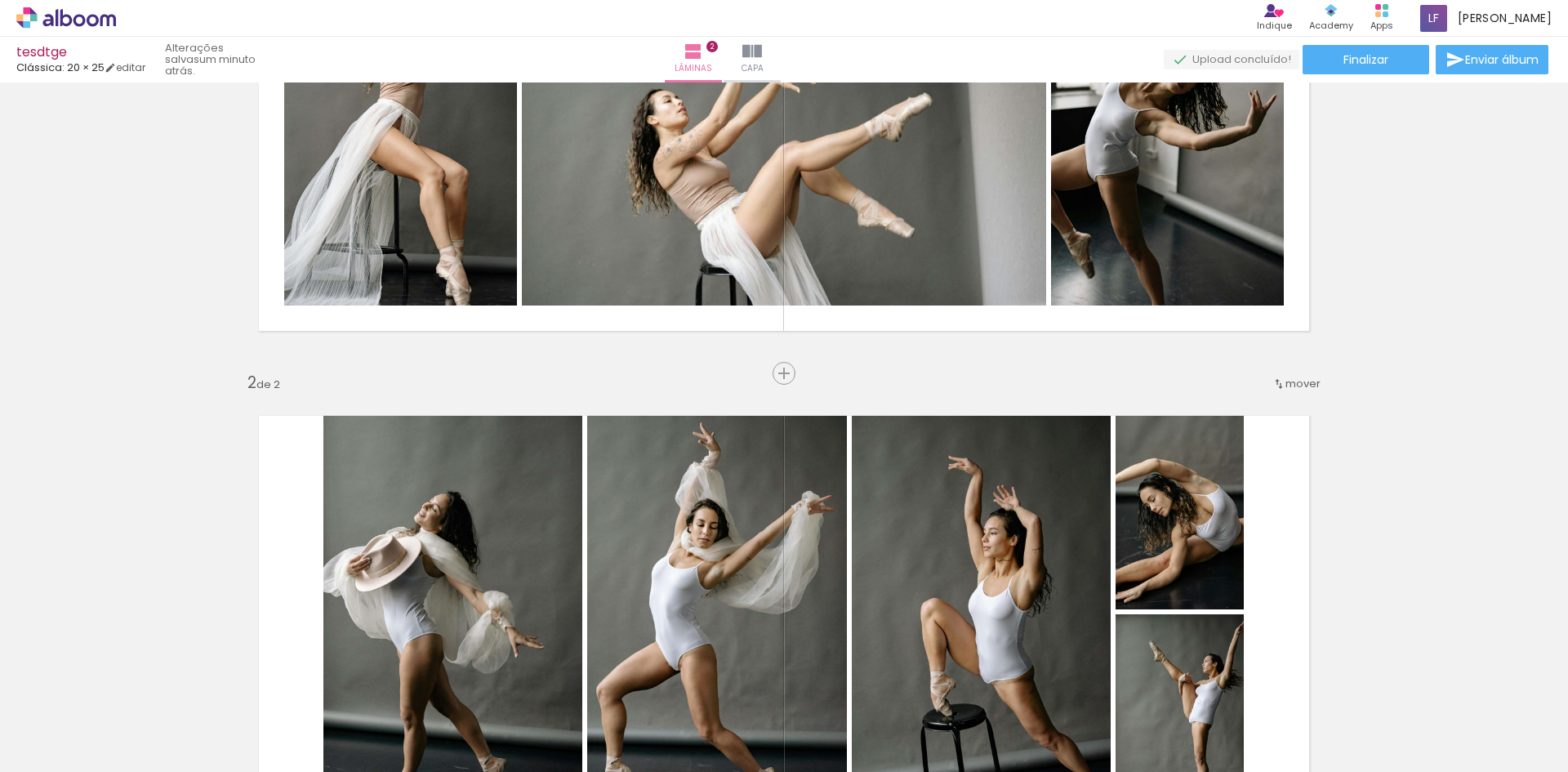
scroll to position [0, 0]
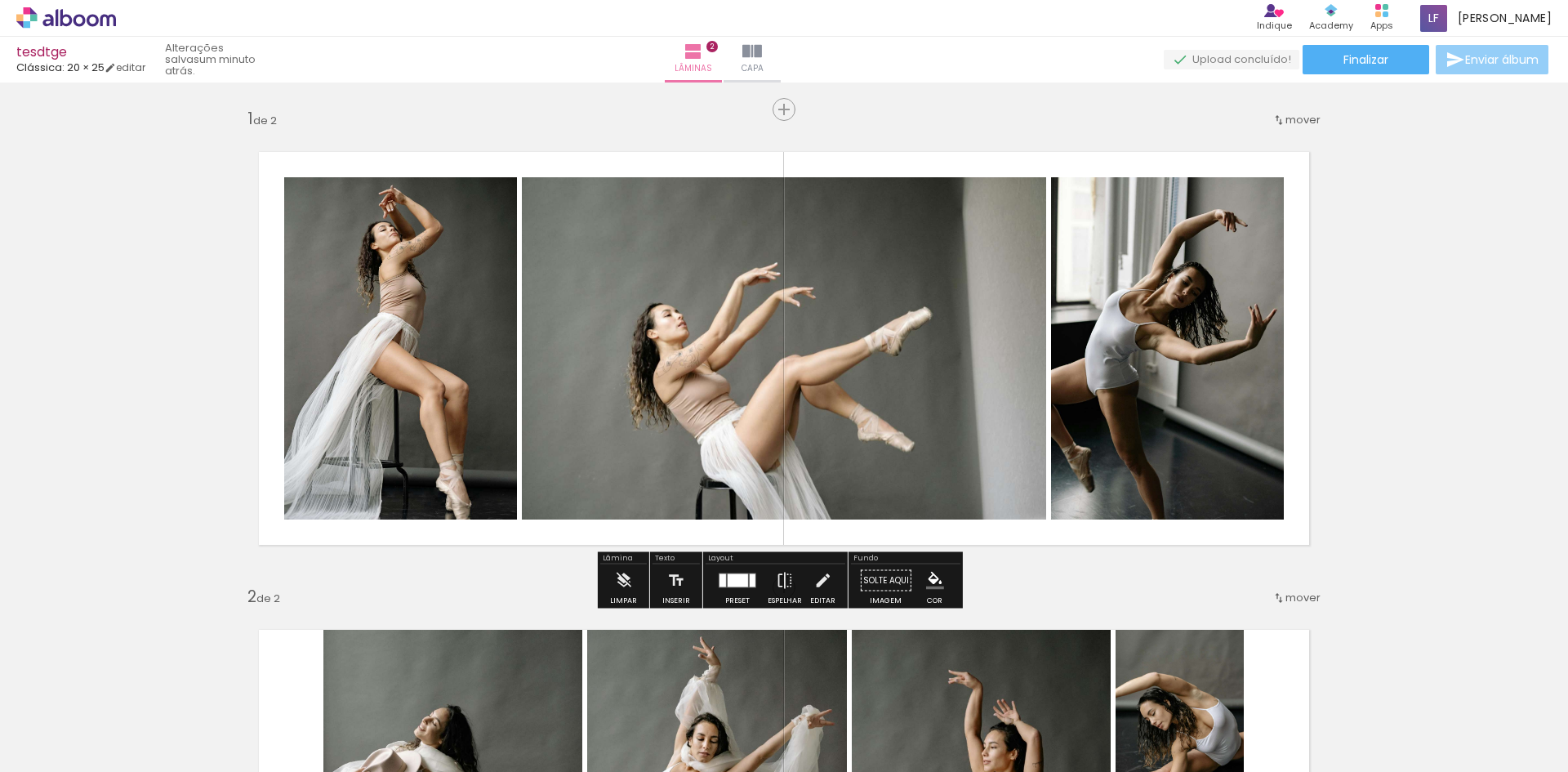
click at [1459, 53] on iron-icon at bounding box center [1455, 59] width 20 height 20
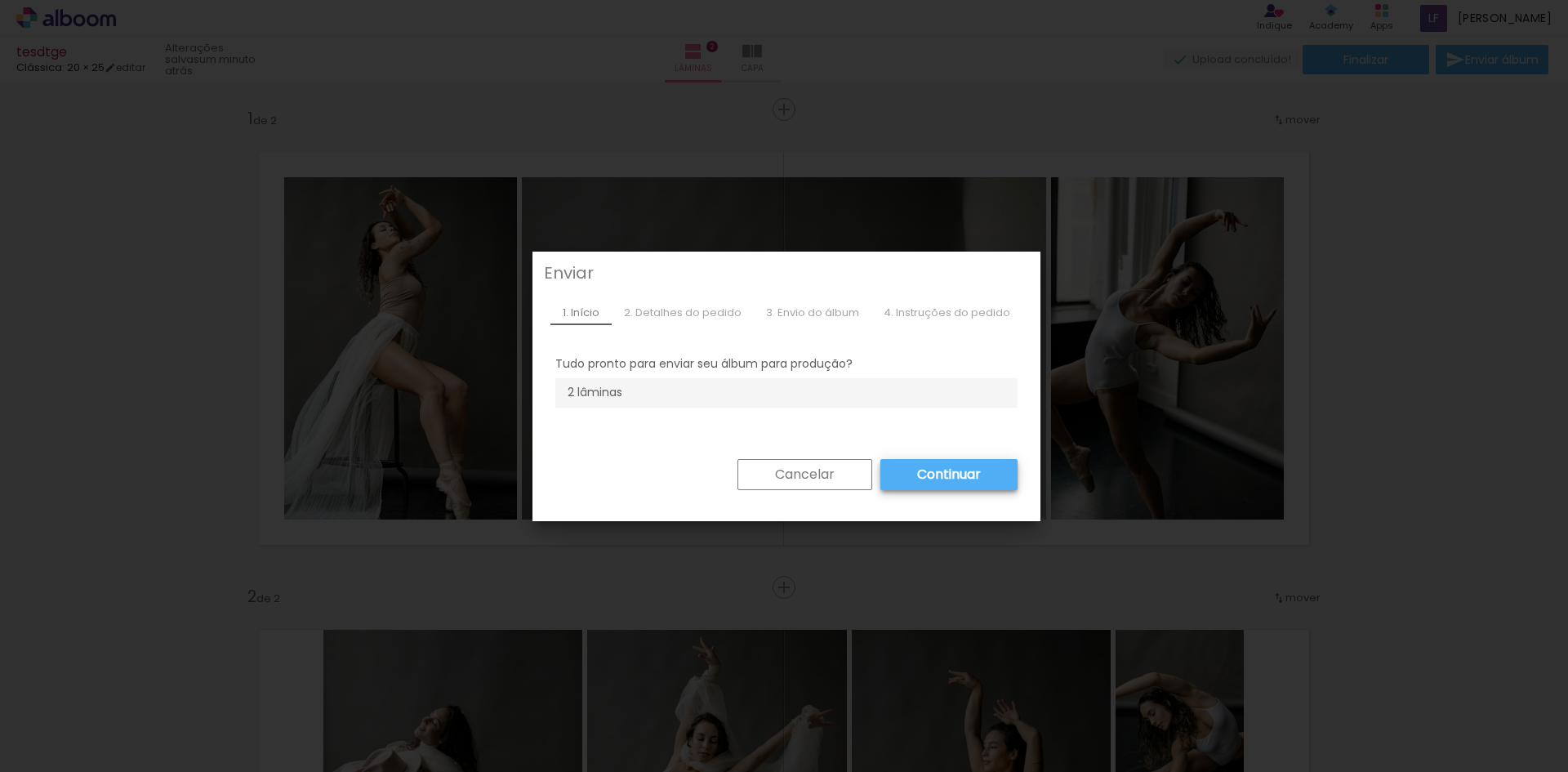
click at [896, 476] on paper-button "Continuar" at bounding box center [948, 474] width 138 height 31
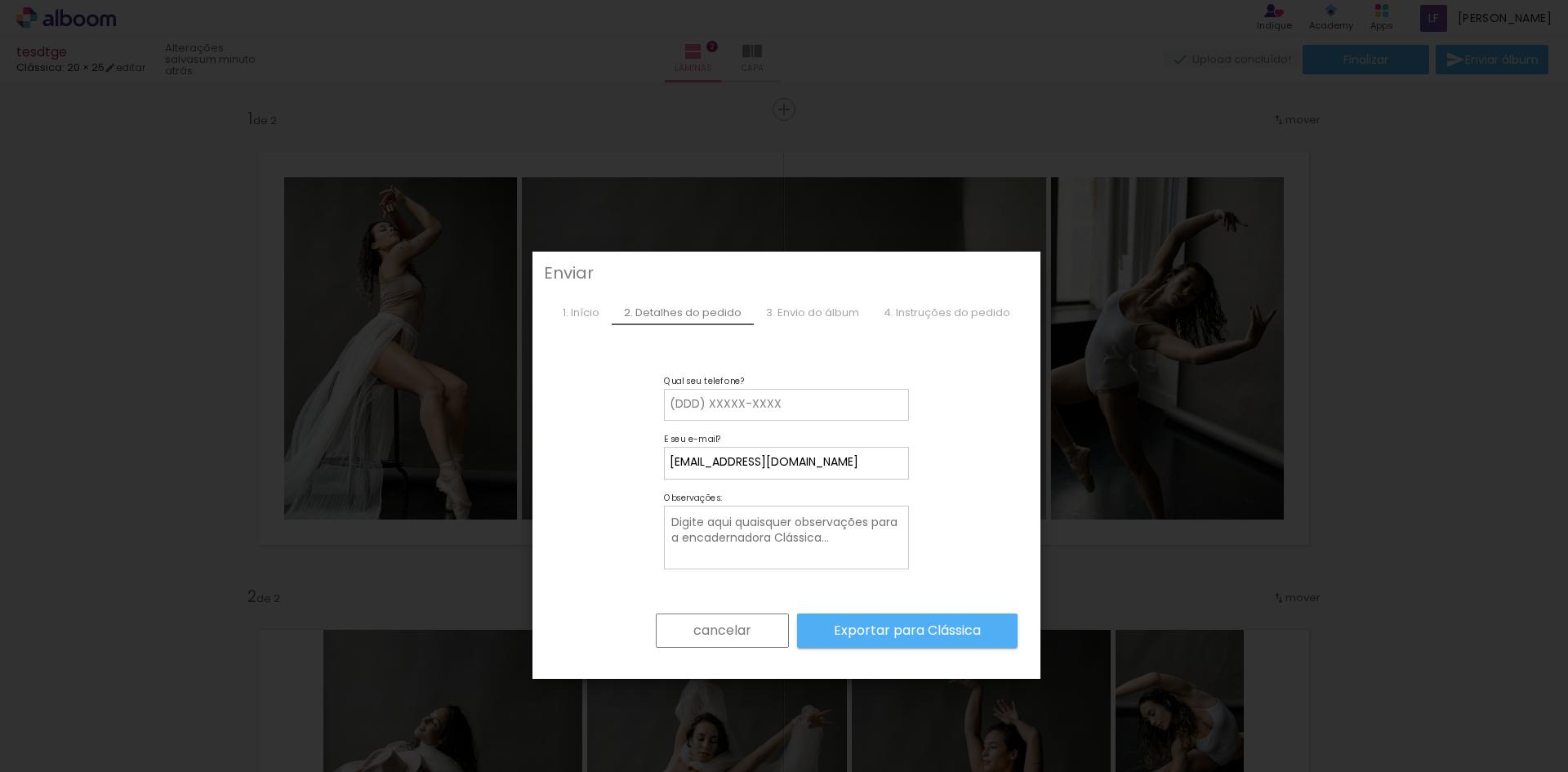
click at [754, 625] on paper-button "cancelar" at bounding box center [723, 631] width 133 height 34
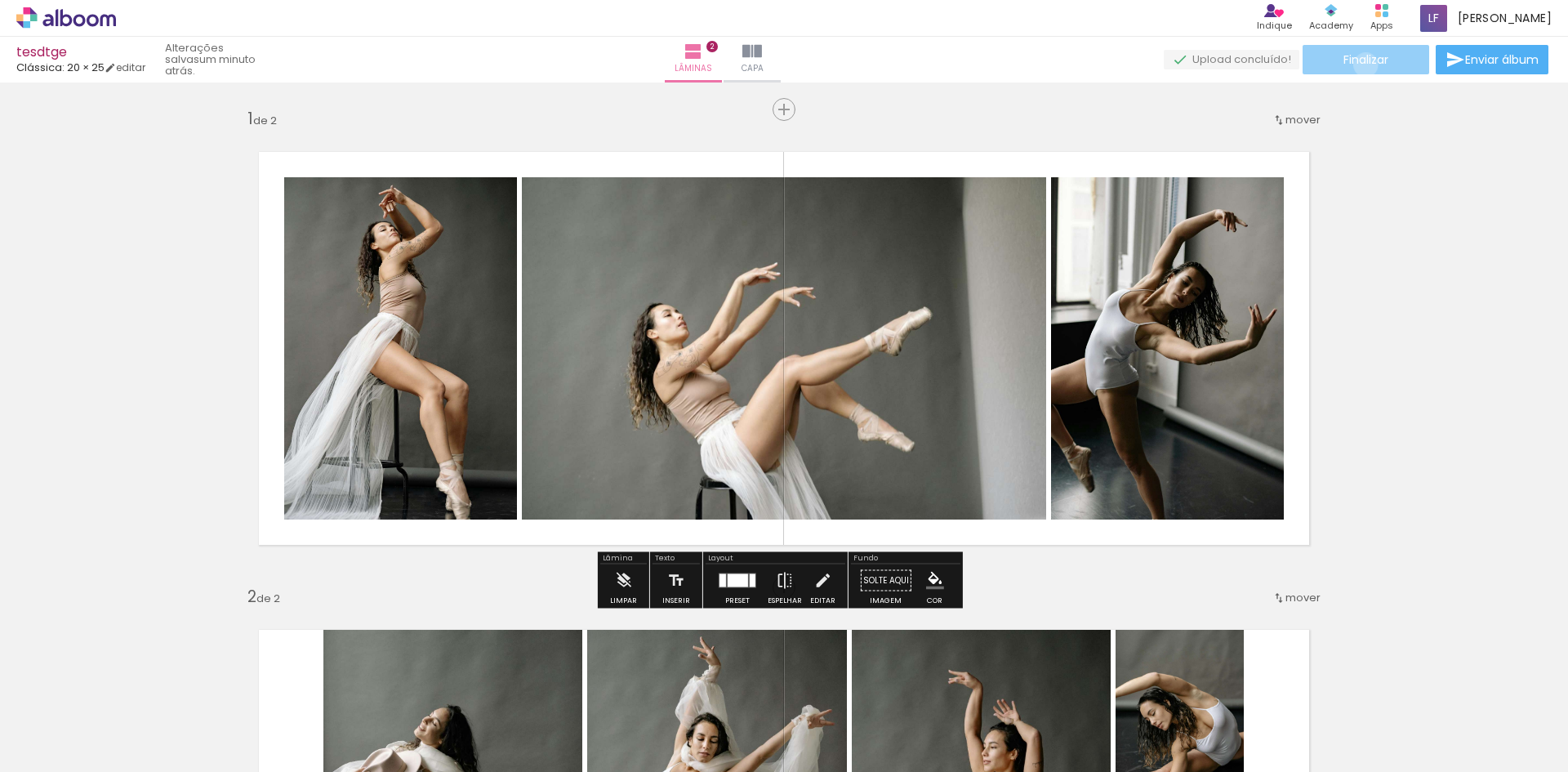
click at [1360, 65] on span "Finalizar" at bounding box center [1365, 59] width 45 height 11
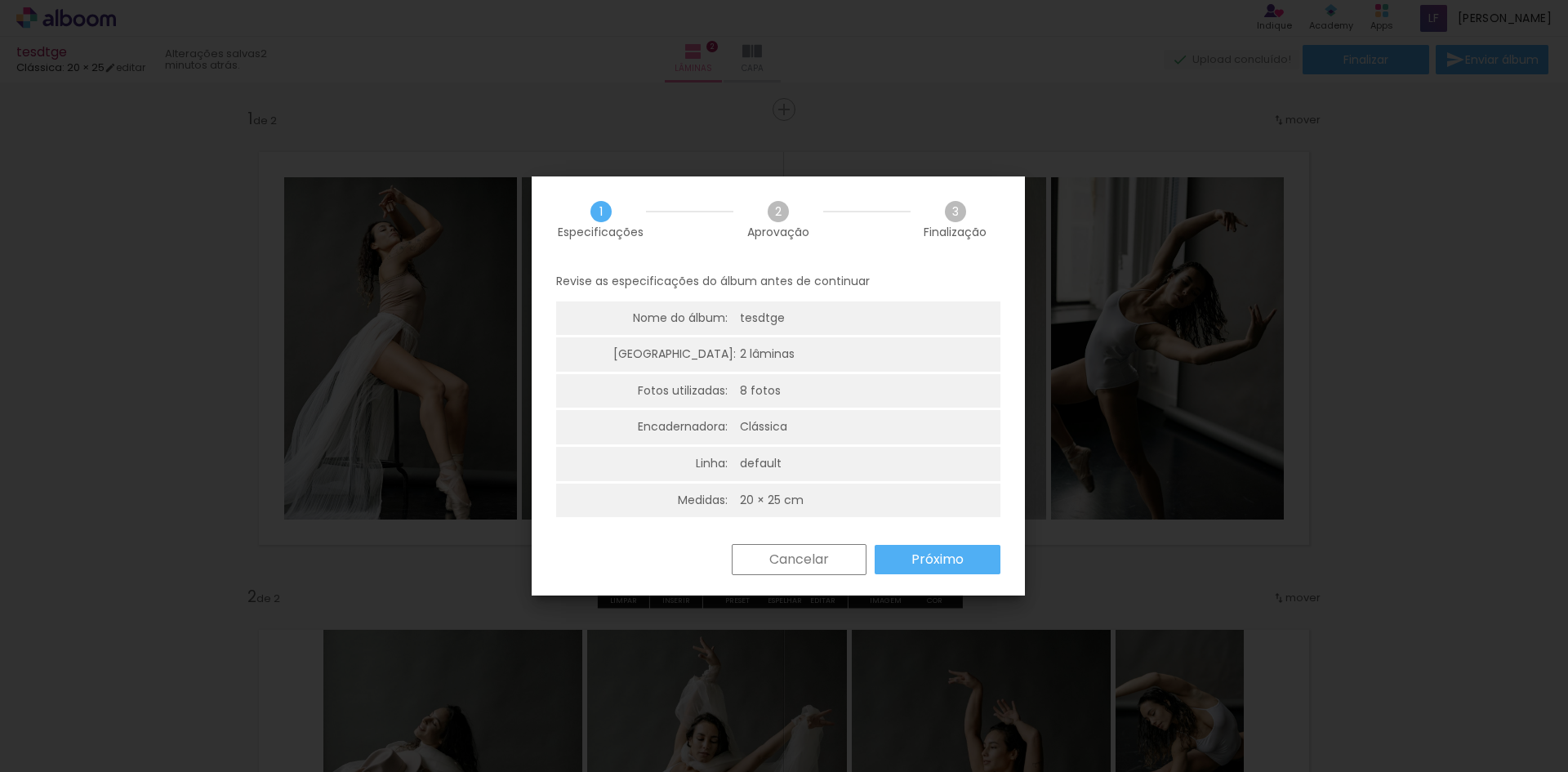
scroll to position [4, 0]
click at [910, 556] on paper-button "Próximo" at bounding box center [937, 556] width 126 height 29
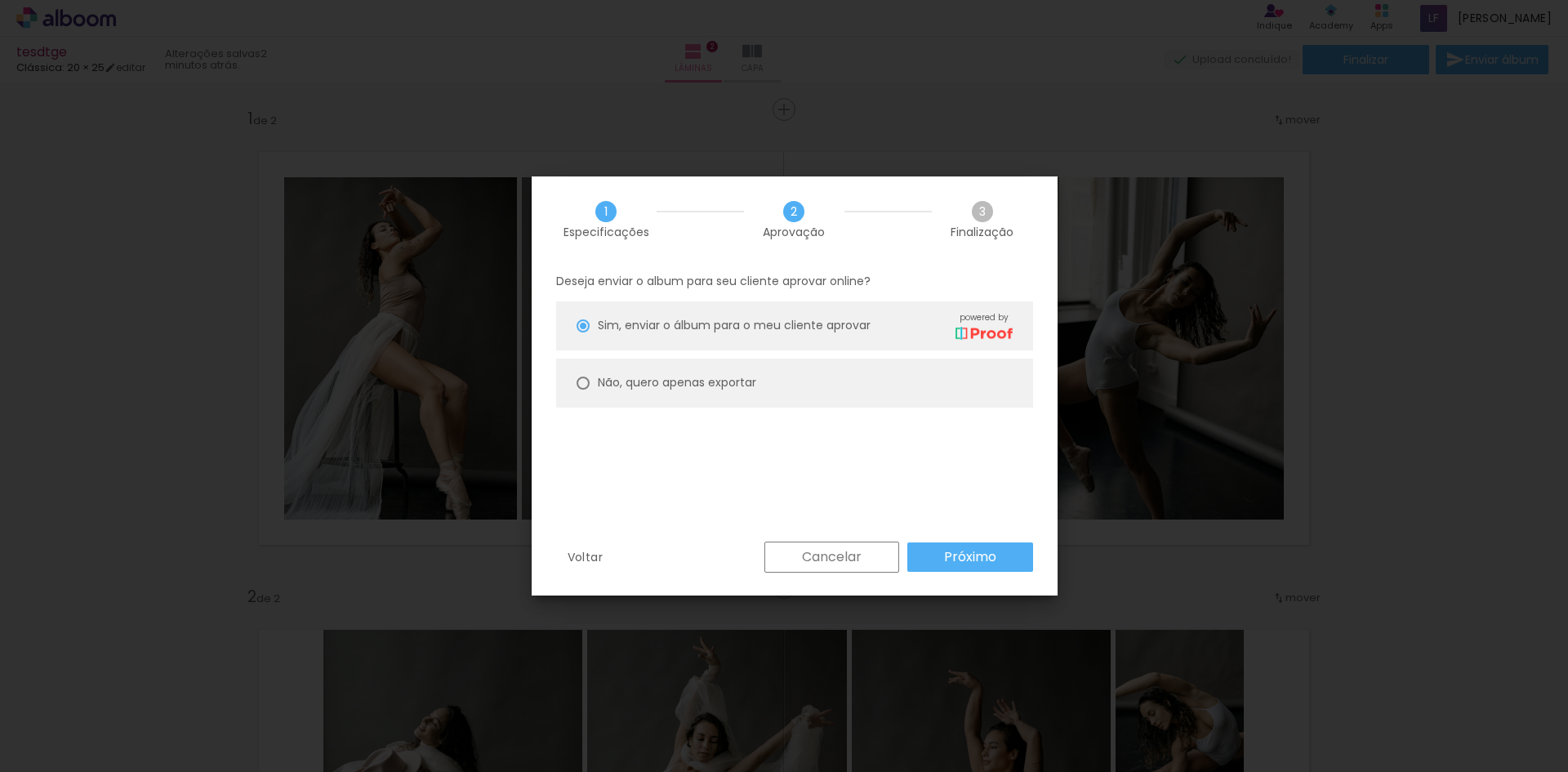
click at [672, 340] on div "Não, quero apenas exportar" at bounding box center [806, 325] width 415 height 28
type paper-radio-button "on"
click at [999, 560] on paper-button "Próximo" at bounding box center [970, 557] width 126 height 29
type input "Alta, 300 DPI"
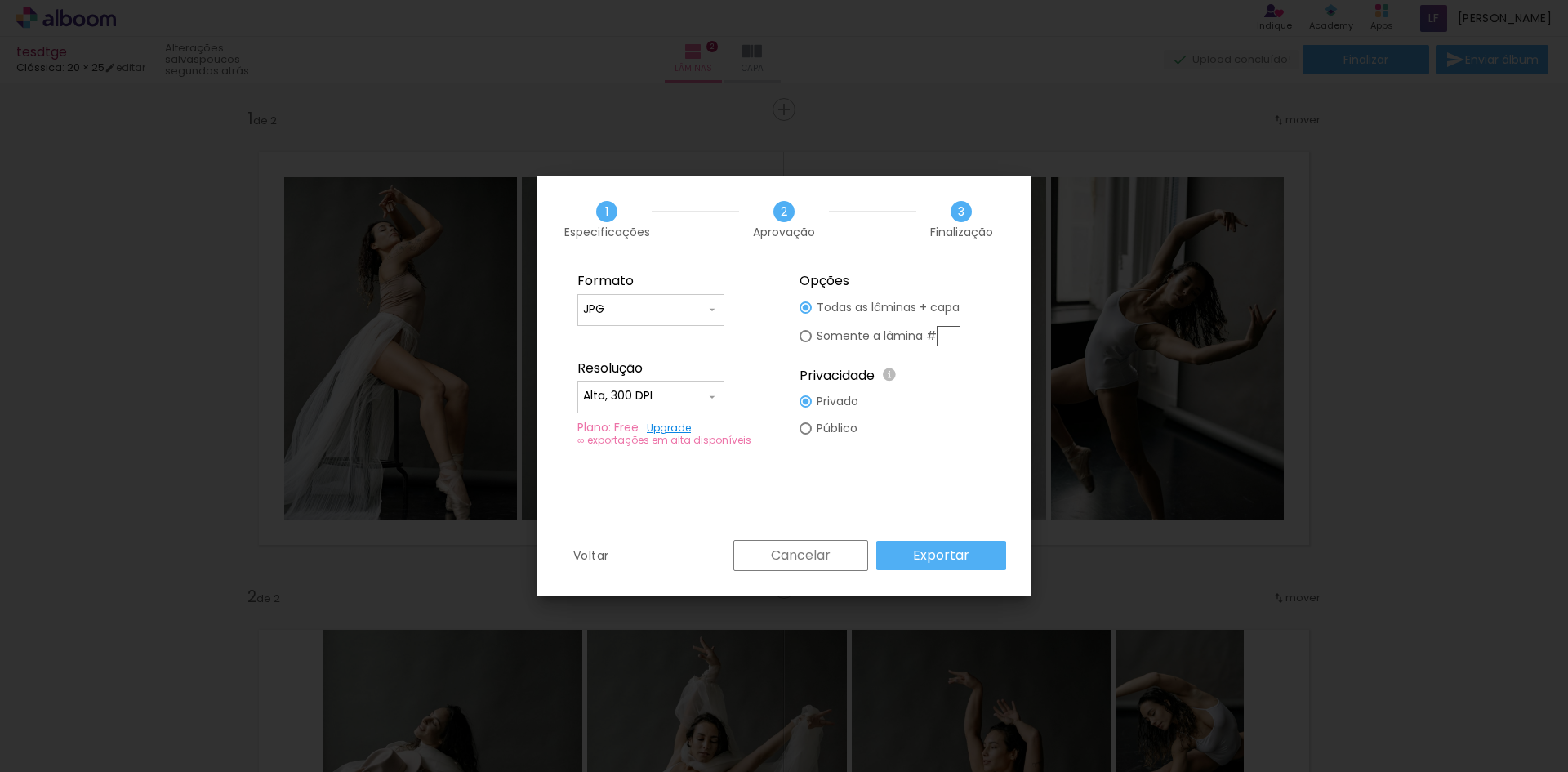
drag, startPoint x: 937, startPoint y: 548, endPoint x: 972, endPoint y: 529, distance: 39.8
click at [0, 0] on slot "Exportar" at bounding box center [0, 0] width 0 height 0
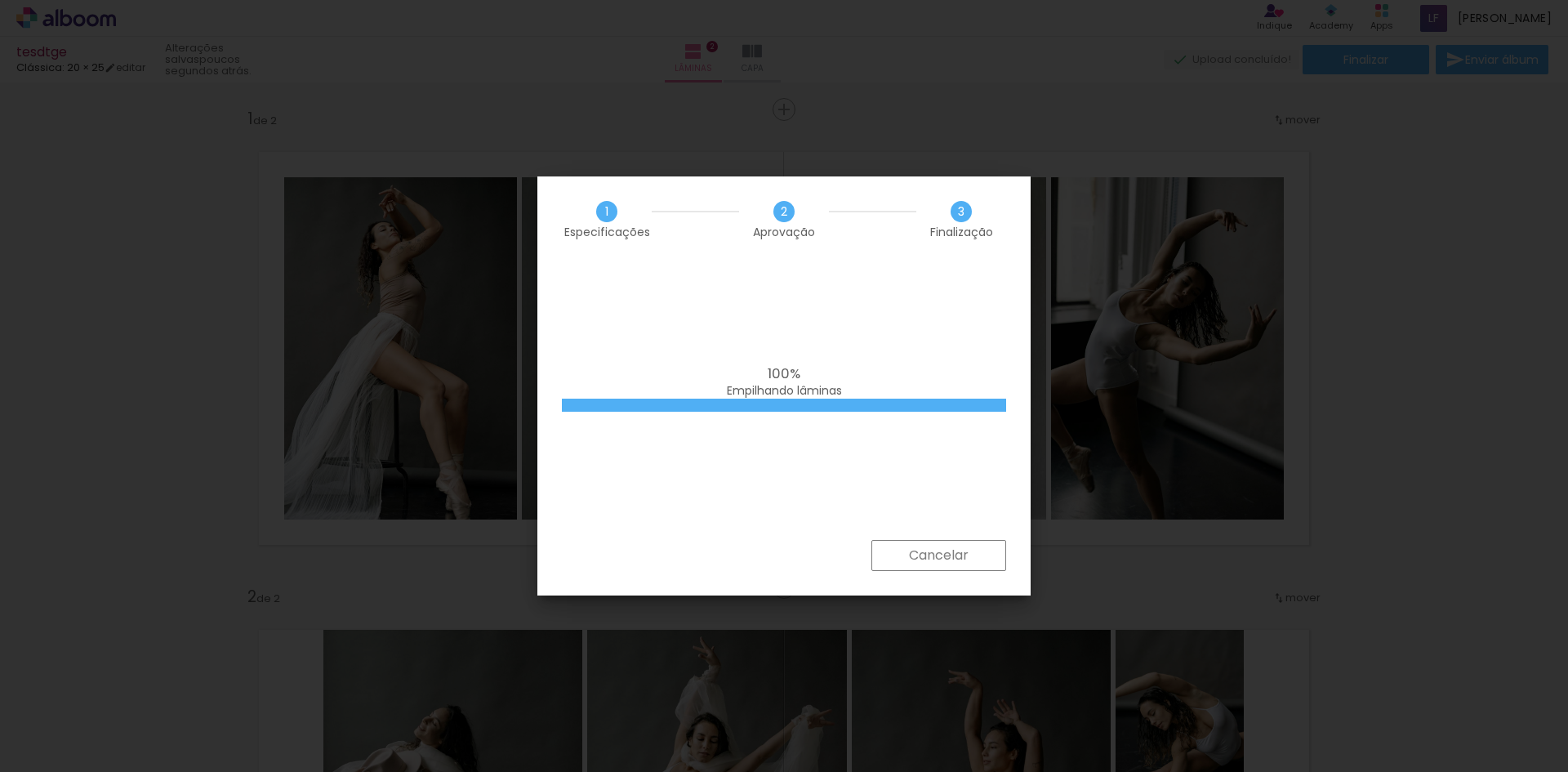
drag, startPoint x: 803, startPoint y: 366, endPoint x: 750, endPoint y: 371, distance: 53.2
click at [750, 371] on div "100% Empilhando lâminas" at bounding box center [784, 382] width 444 height 32
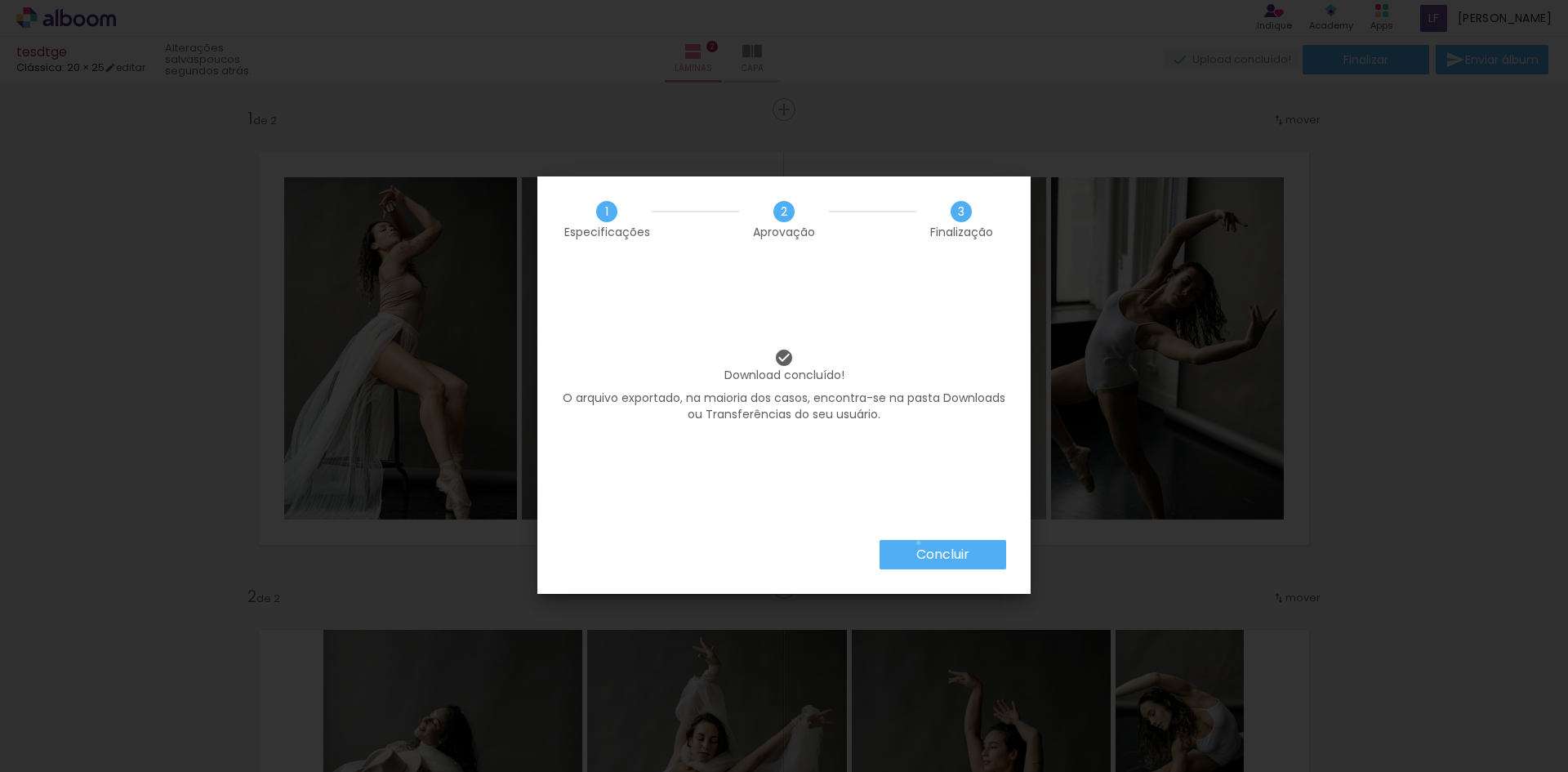
drag, startPoint x: 918, startPoint y: 543, endPoint x: 960, endPoint y: 530, distance: 44.0
click at [919, 545] on paper-button "Concluir" at bounding box center [943, 555] width 126 height 29
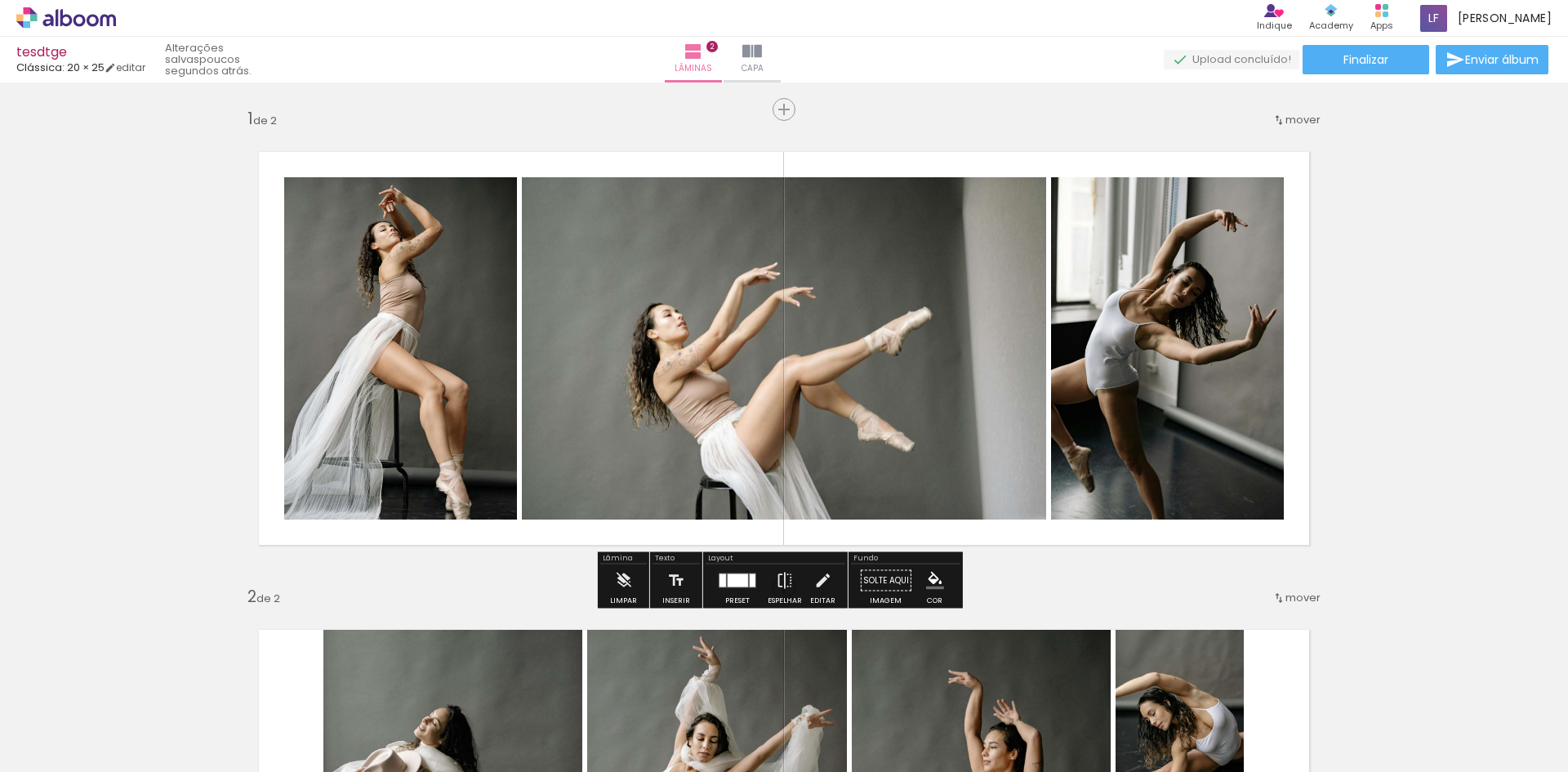
click at [57, 18] on icon at bounding box center [56, 18] width 3 height 17
